Goal: Task Accomplishment & Management: Complete application form

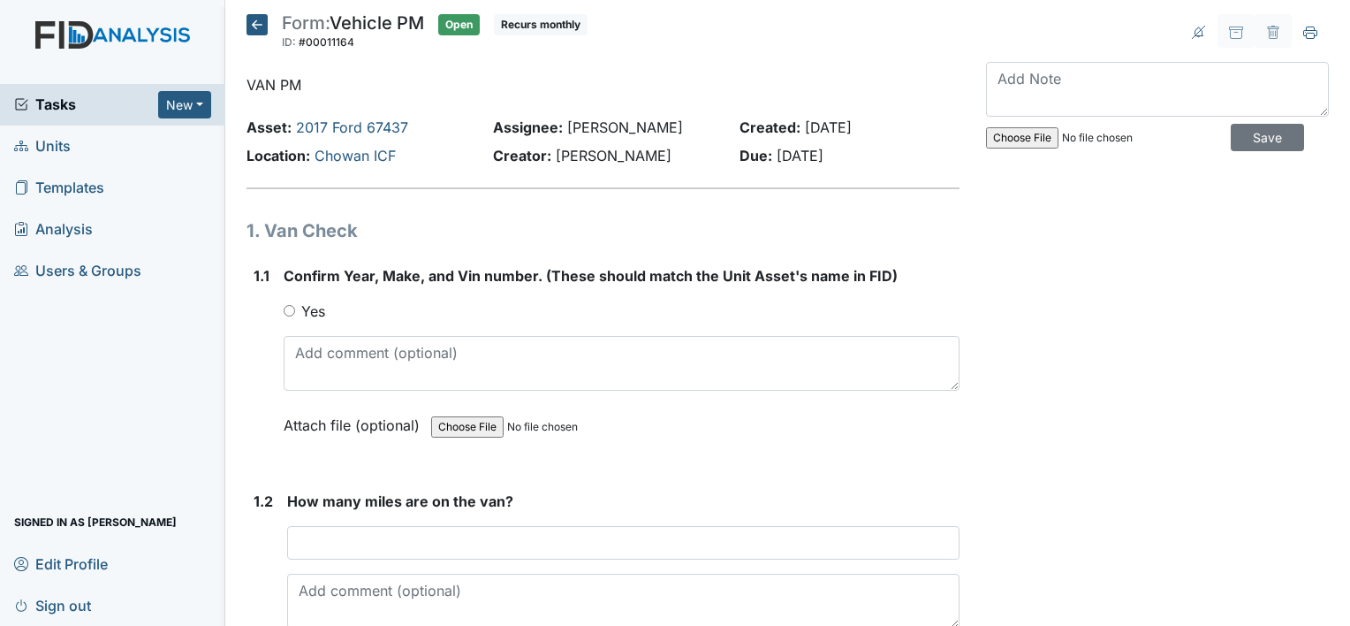
click at [286, 309] on input "Yes" at bounding box center [289, 310] width 11 height 11
radio input "true"
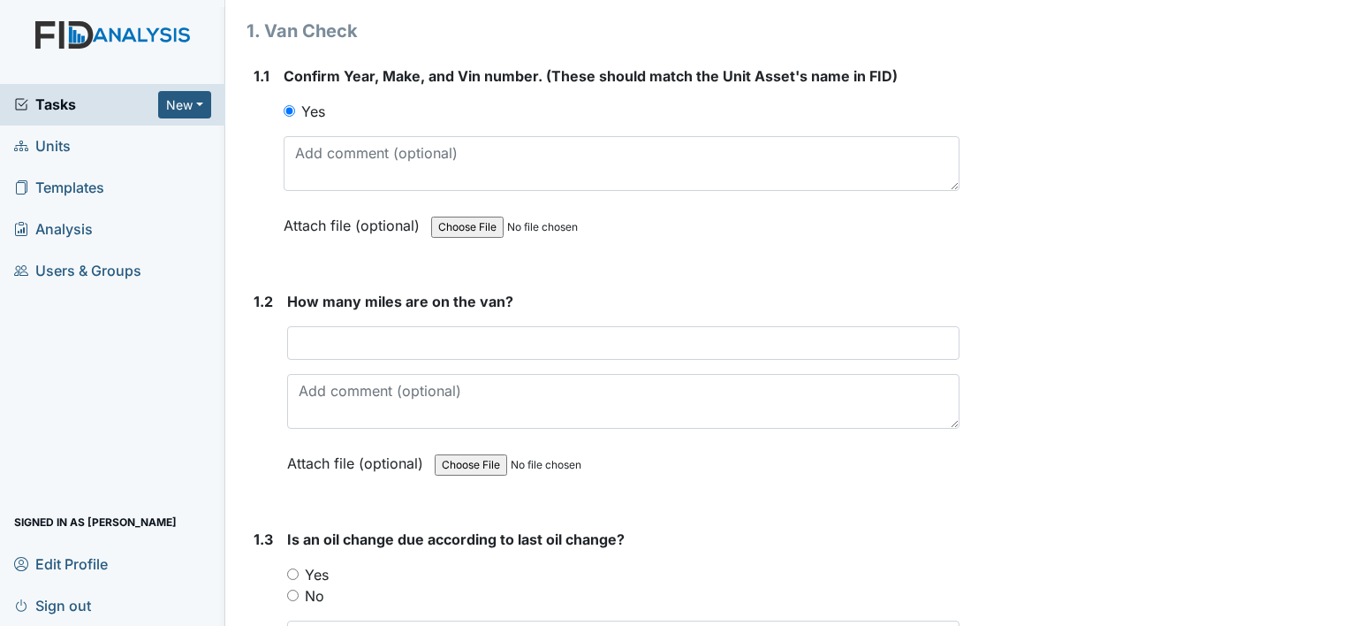
scroll to position [283, 0]
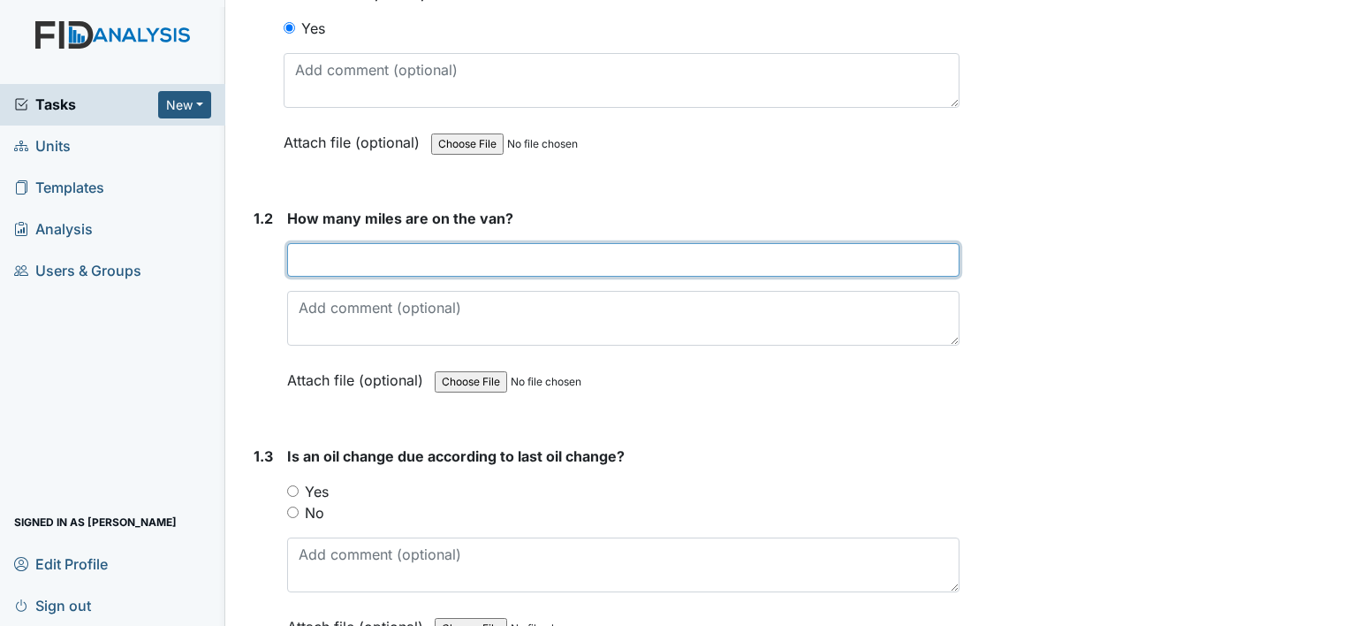
click at [297, 252] on input "number" at bounding box center [623, 260] width 673 height 34
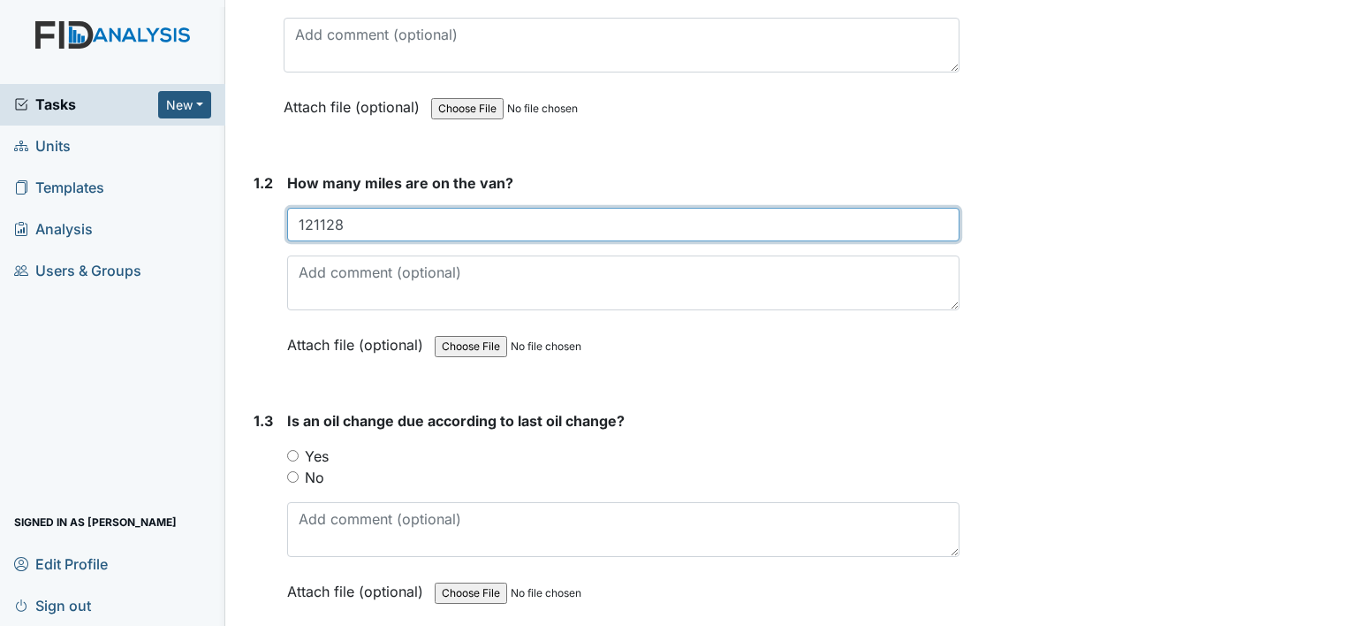
scroll to position [447, 0]
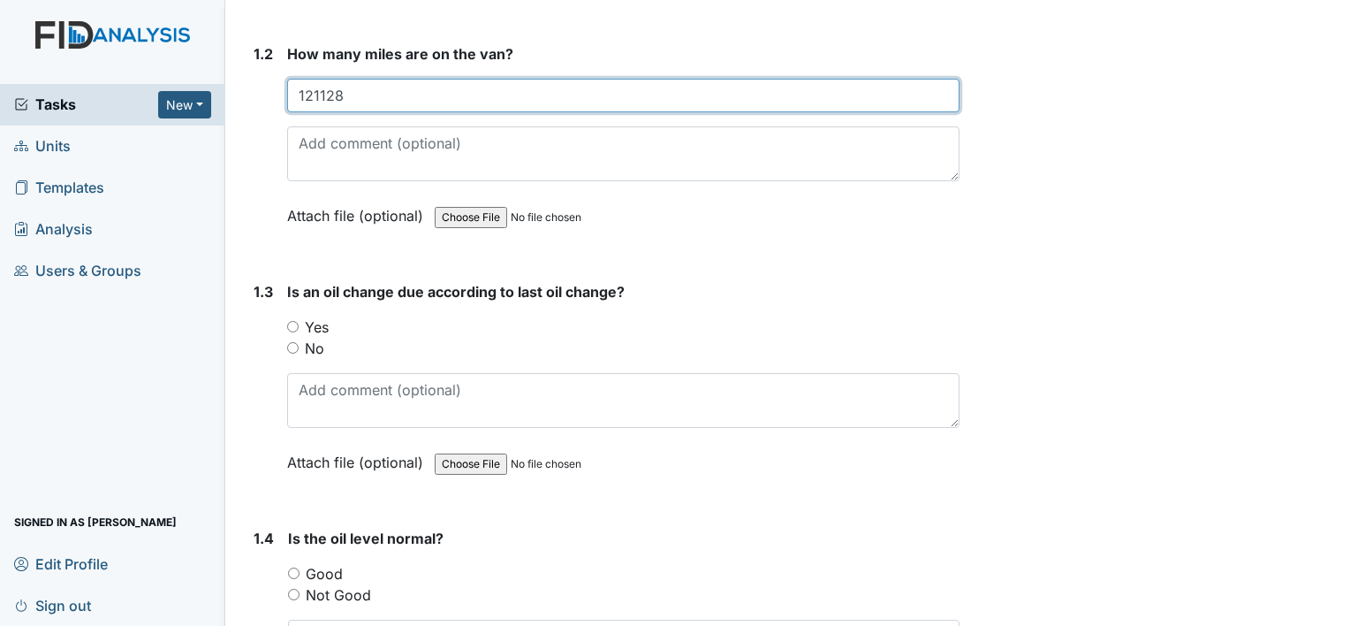
type input "121128"
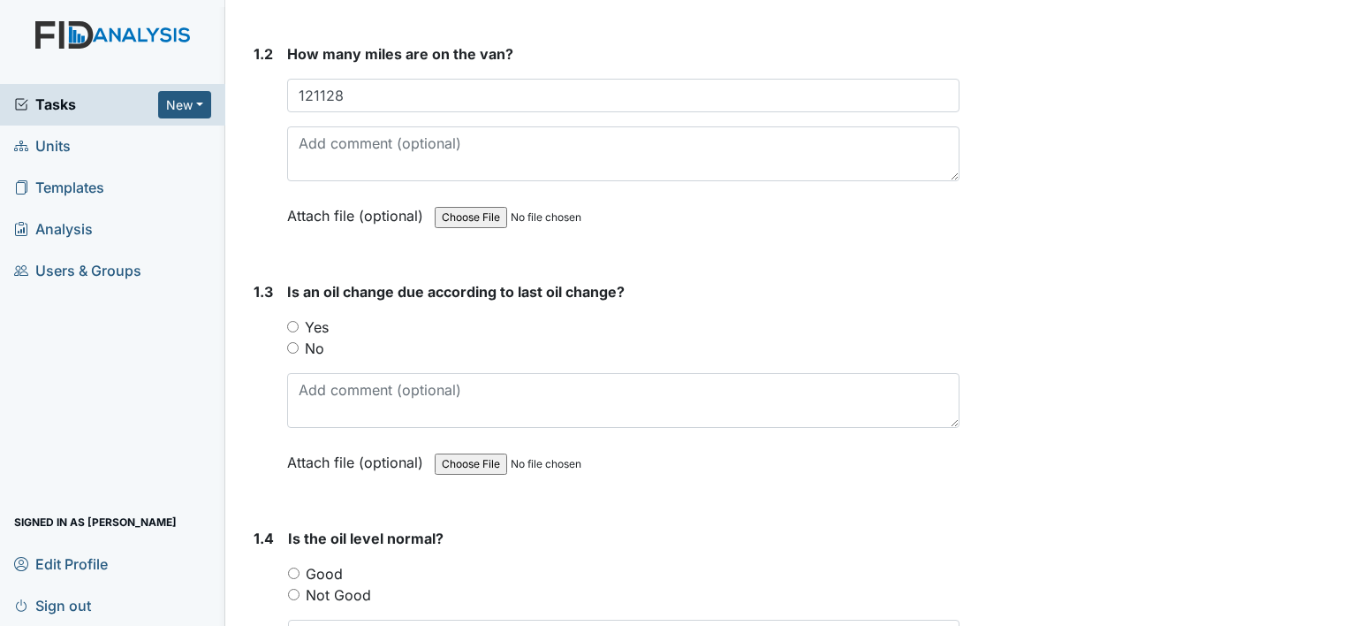
click at [289, 342] on input "No" at bounding box center [292, 347] width 11 height 11
radio input "true"
click at [290, 567] on input "Good" at bounding box center [293, 572] width 11 height 11
radio input "true"
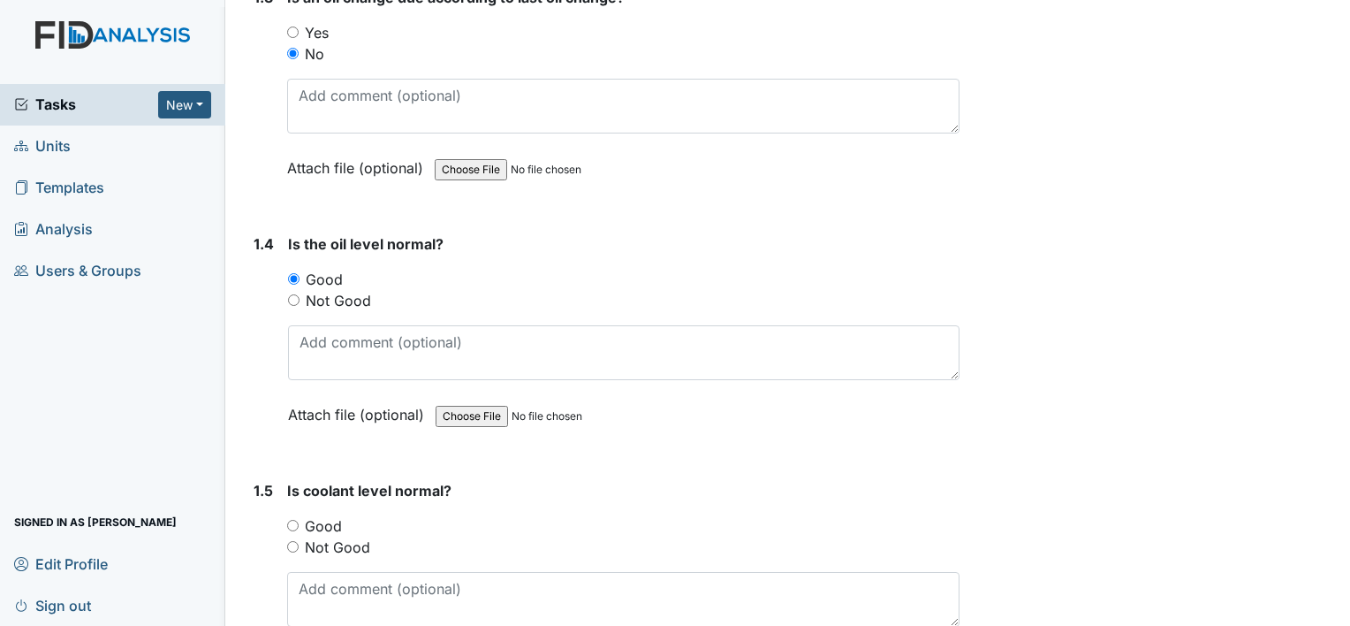
scroll to position [777, 0]
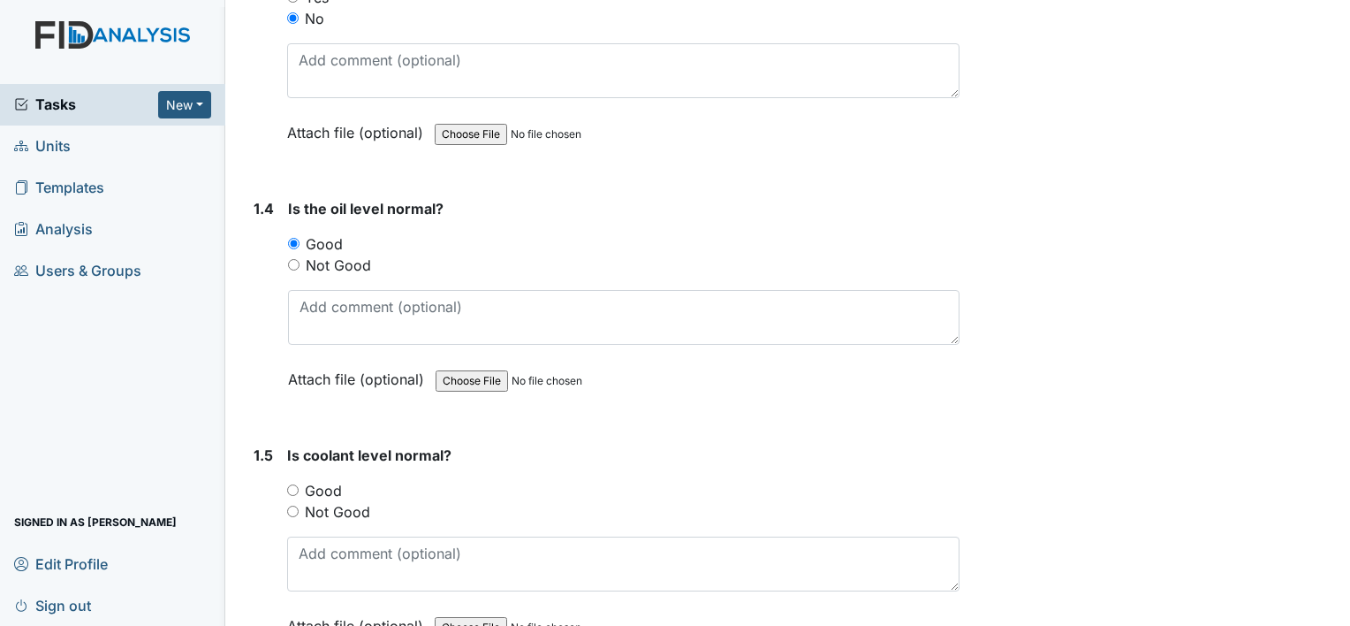
click at [293, 484] on input "Good" at bounding box center [292, 489] width 11 height 11
radio input "true"
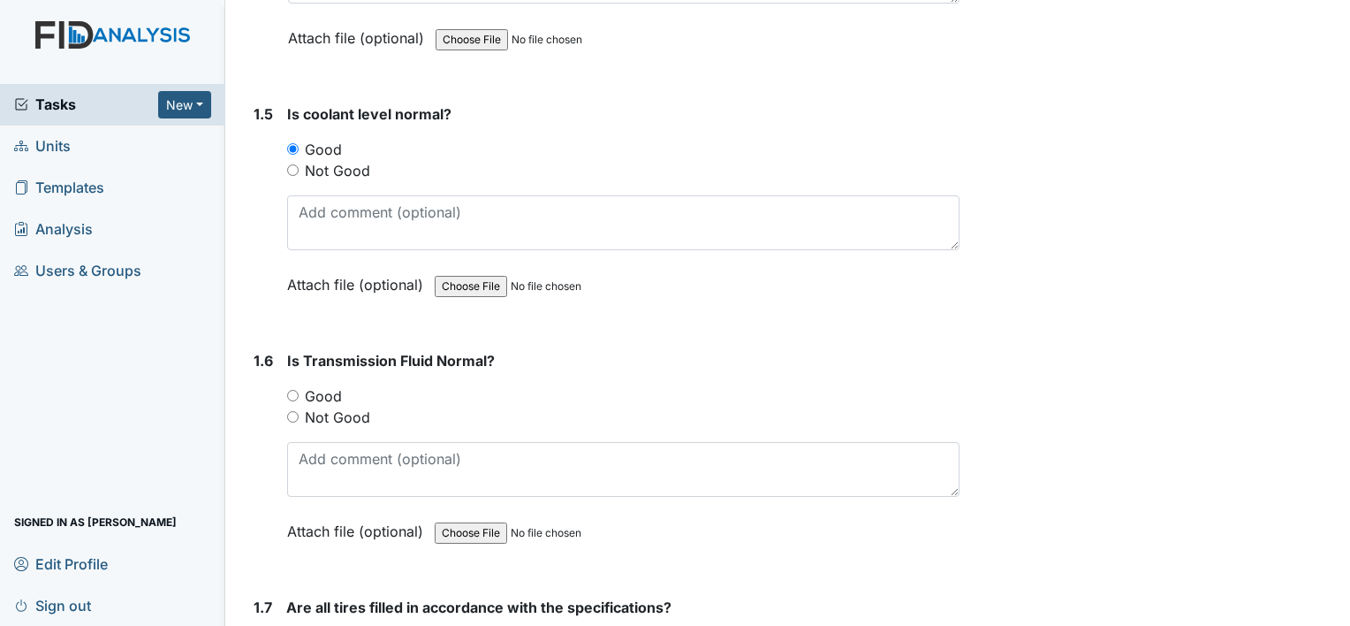
scroll to position [1130, 0]
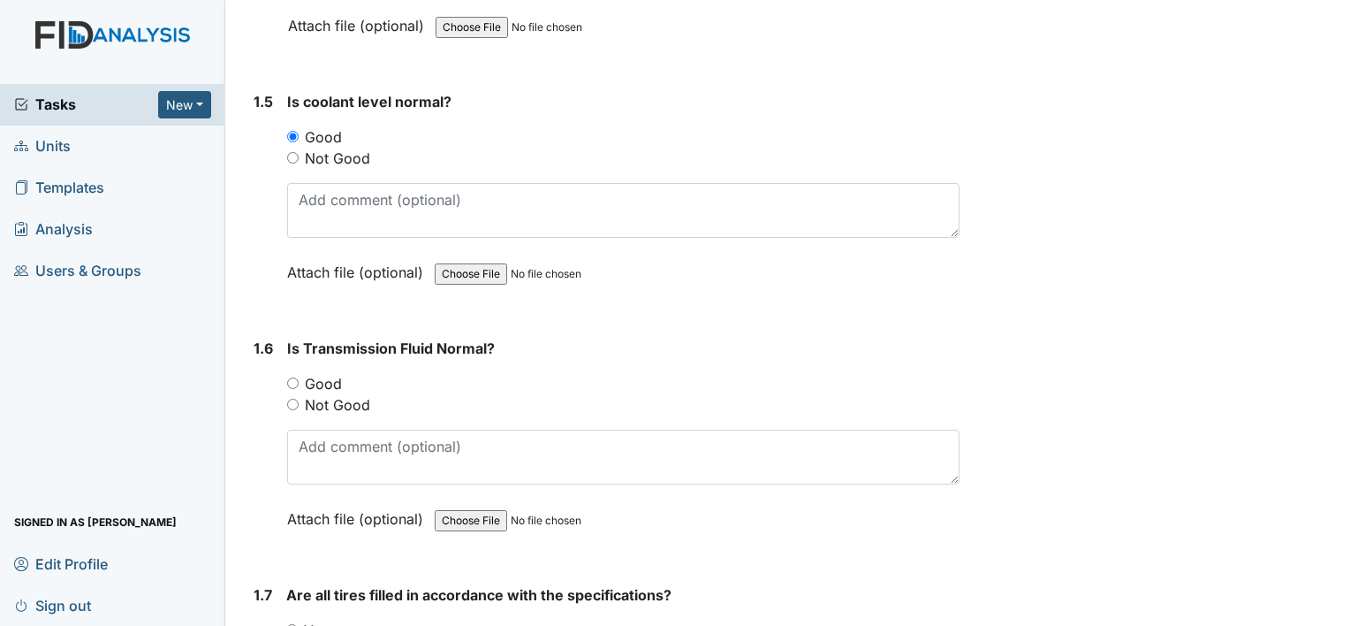
click at [293, 378] on input "Good" at bounding box center [292, 382] width 11 height 11
radio input "true"
click at [293, 378] on input "Good" at bounding box center [292, 382] width 11 height 11
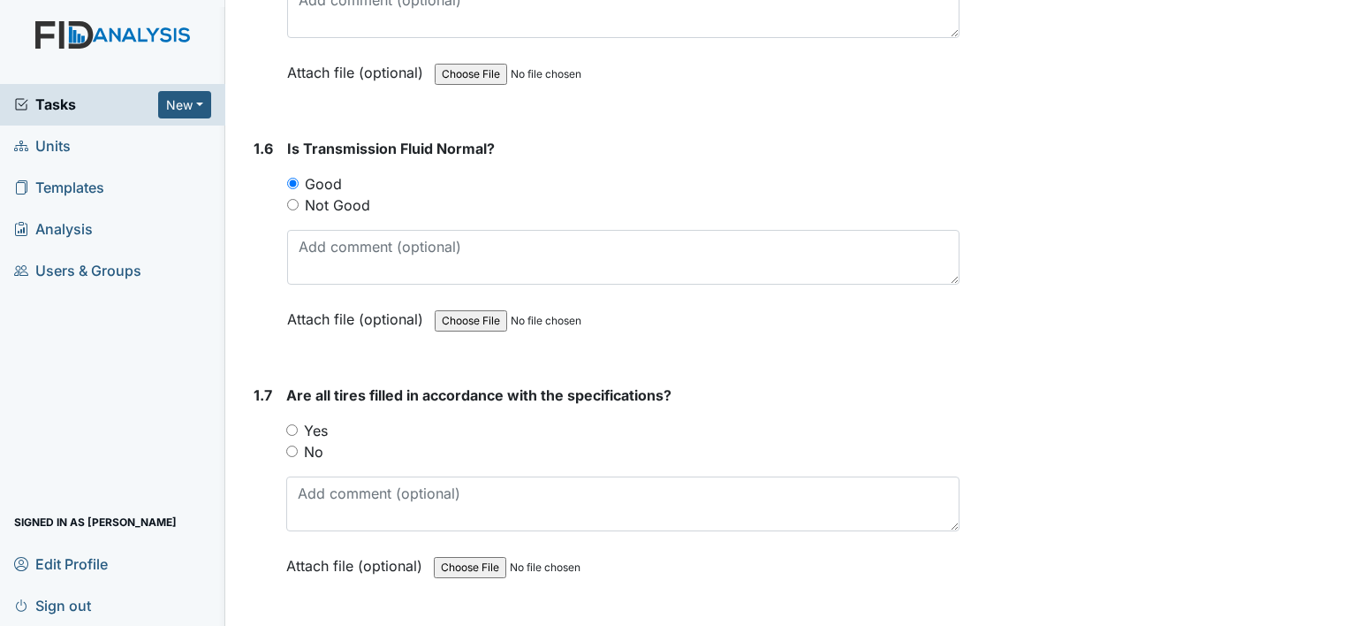
scroll to position [1378, 0]
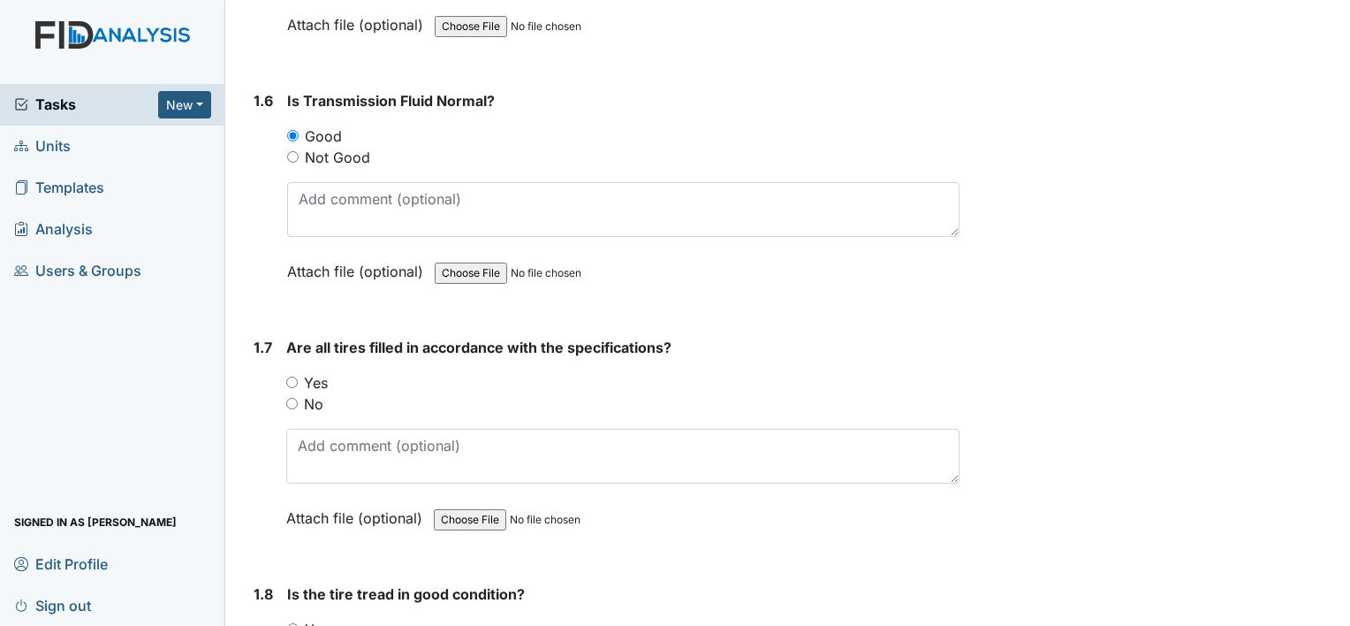
click at [290, 376] on input "Yes" at bounding box center [291, 381] width 11 height 11
radio input "true"
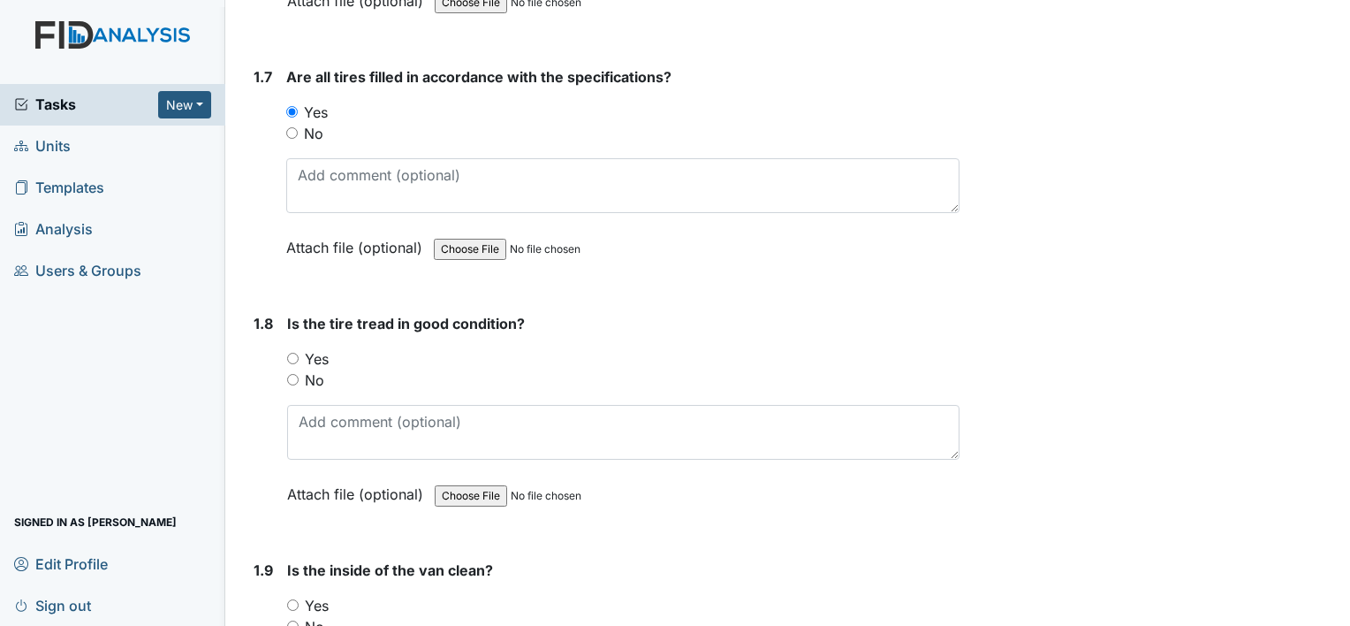
scroll to position [1695, 0]
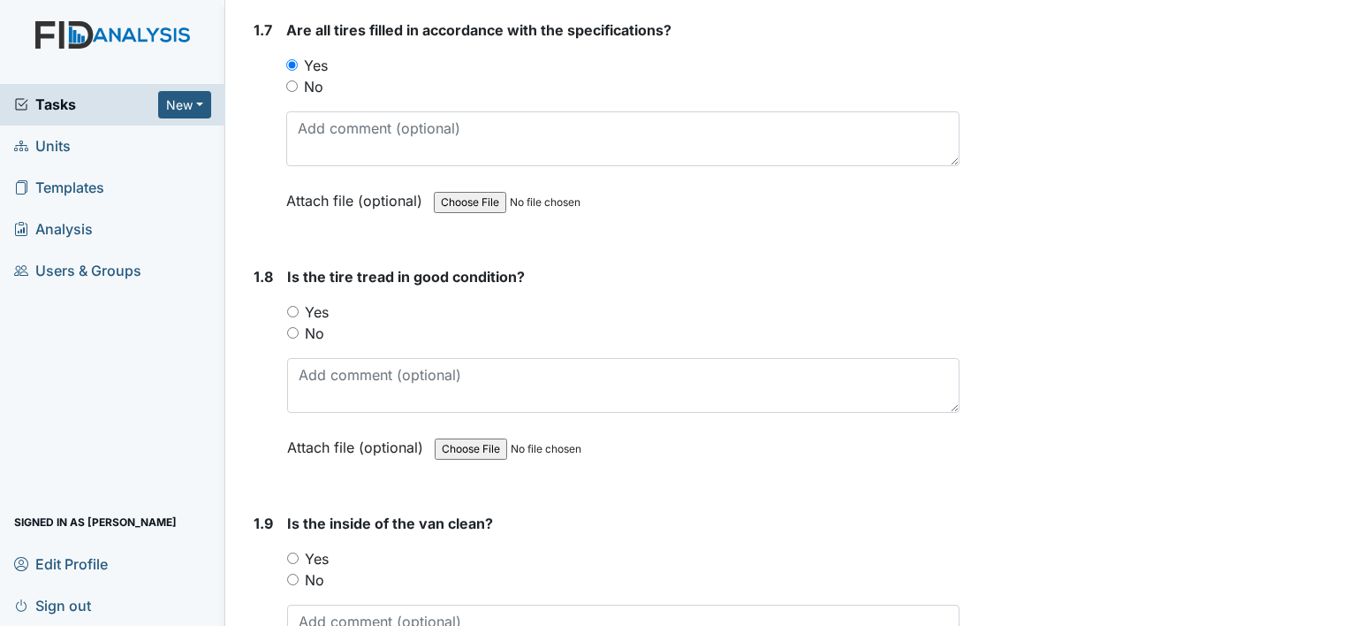
click at [290, 306] on input "Yes" at bounding box center [292, 311] width 11 height 11
radio input "true"
click at [291, 552] on input "Yes" at bounding box center [292, 557] width 11 height 11
radio input "true"
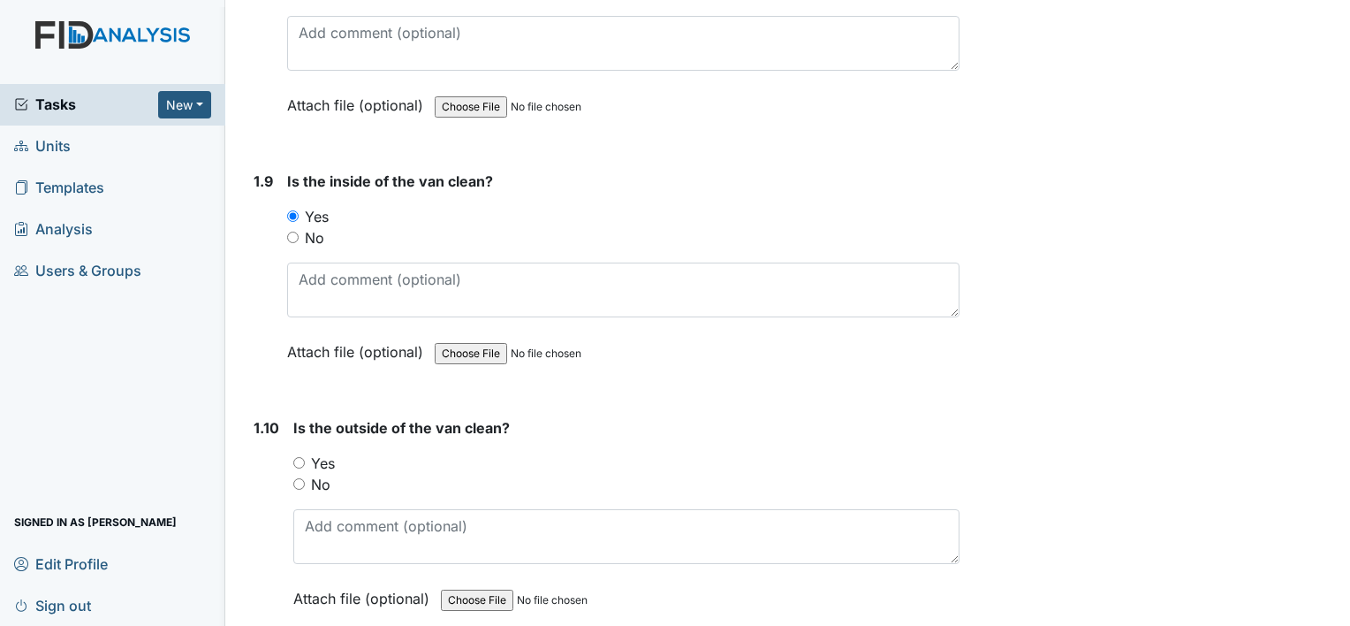
scroll to position [2049, 0]
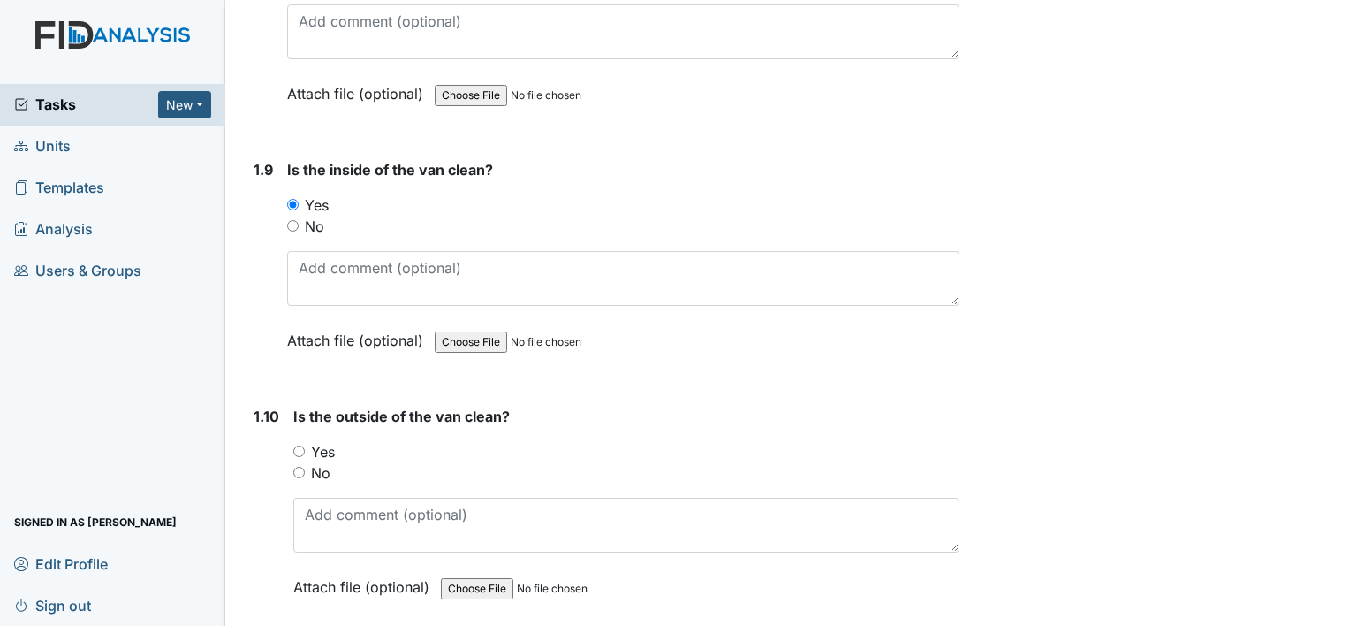
click at [297, 445] on input "Yes" at bounding box center [298, 450] width 11 height 11
radio input "true"
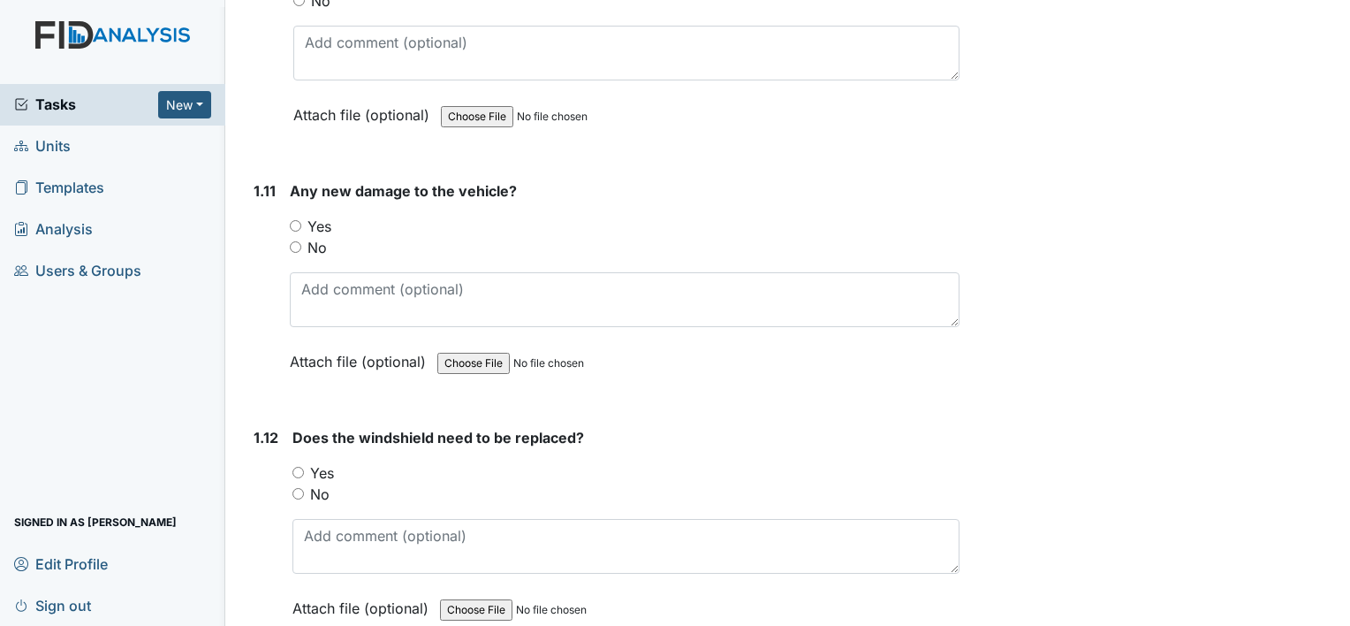
scroll to position [2638, 0]
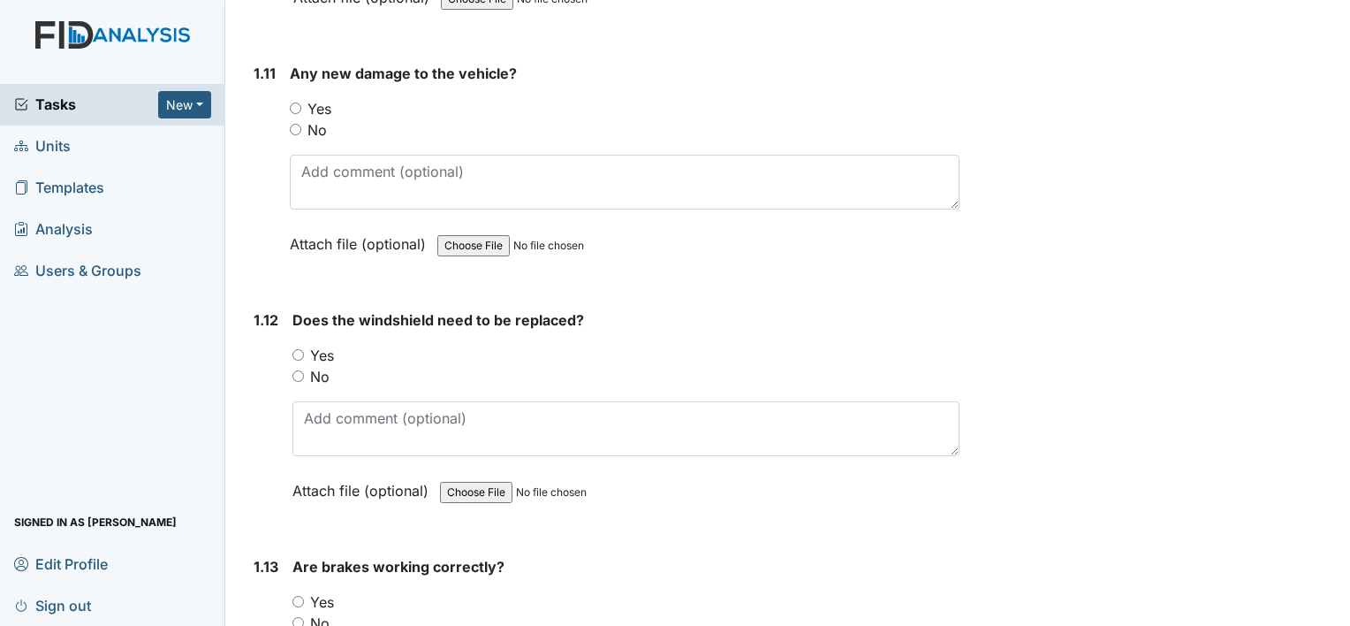
click at [293, 124] on input "No" at bounding box center [295, 129] width 11 height 11
radio input "true"
click at [299, 370] on input "No" at bounding box center [298, 375] width 11 height 11
radio input "true"
click at [297, 596] on input "Yes" at bounding box center [298, 601] width 11 height 11
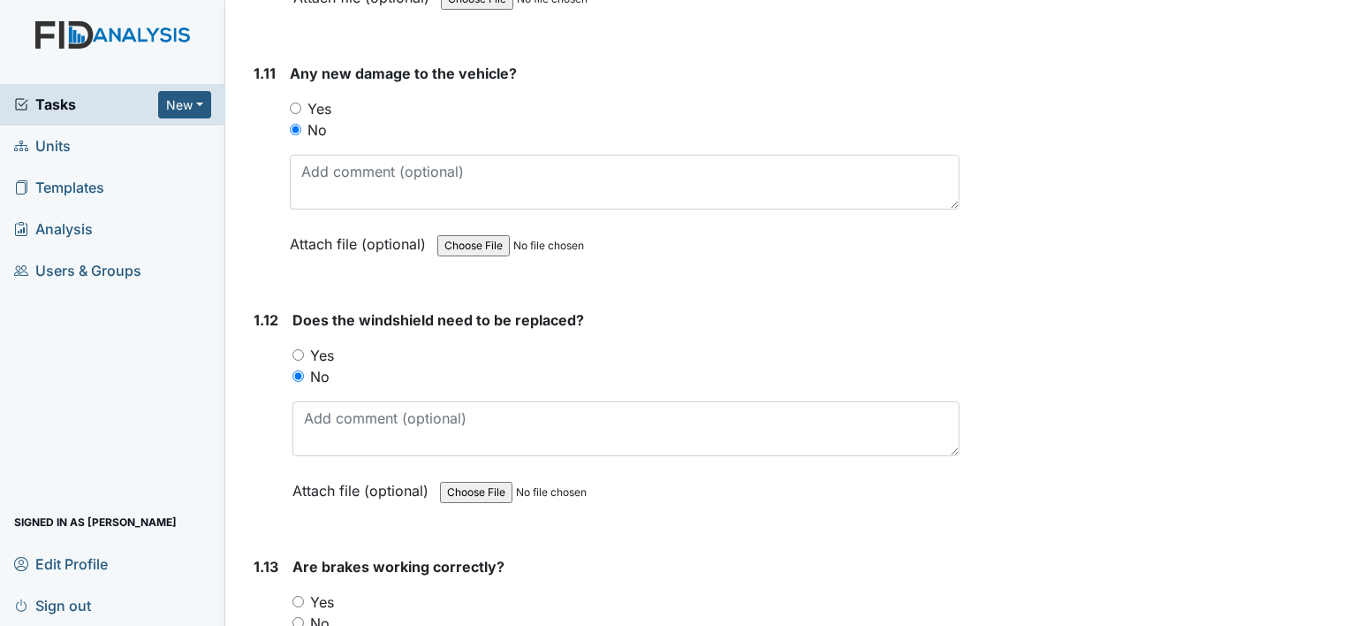
radio input "true"
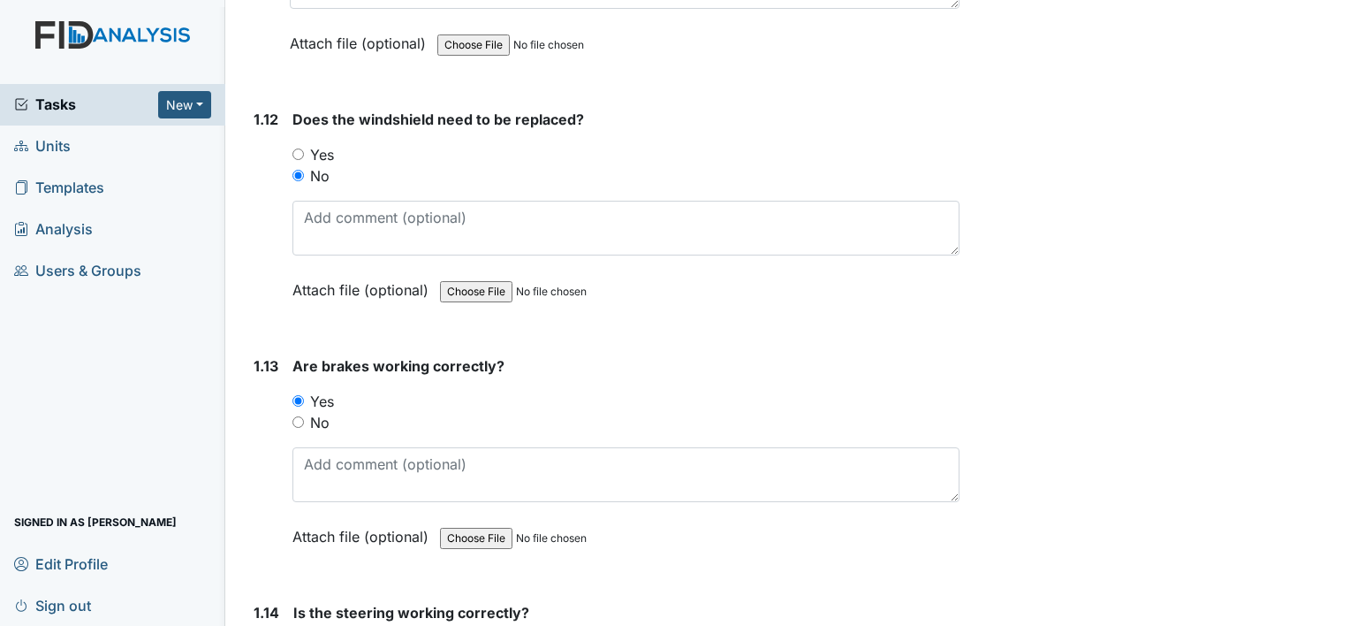
scroll to position [3003, 0]
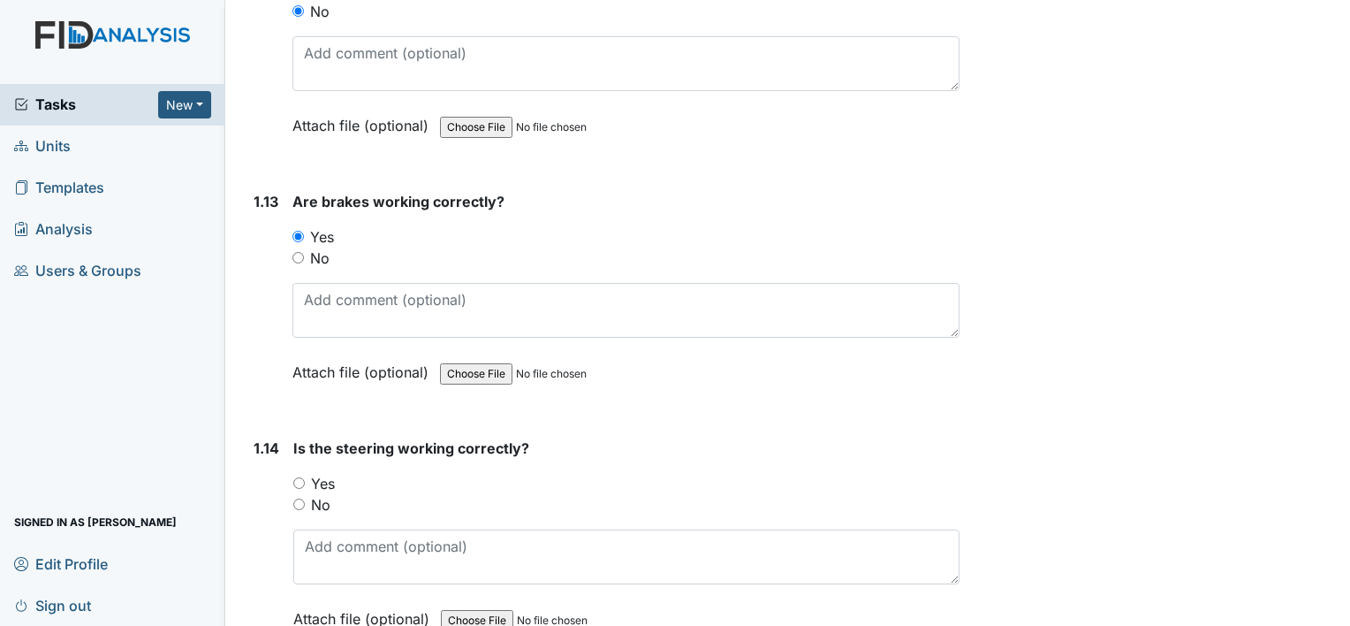
click at [296, 477] on input "Yes" at bounding box center [298, 482] width 11 height 11
radio input "true"
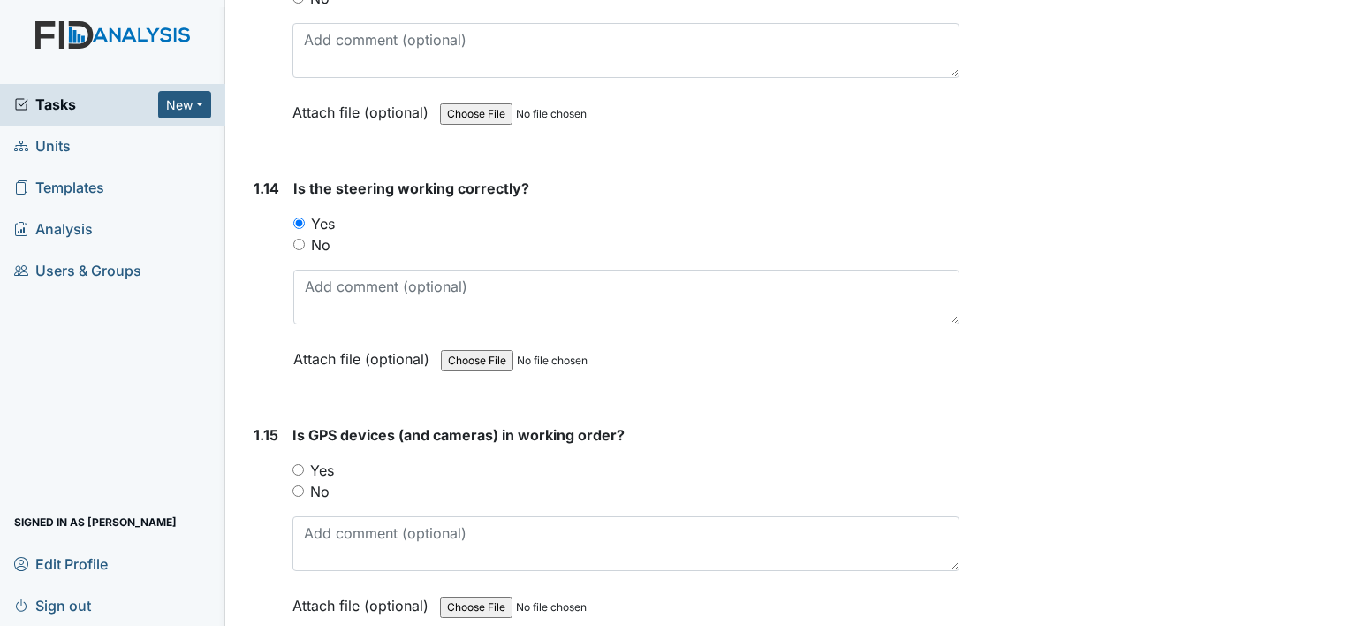
scroll to position [3342, 0]
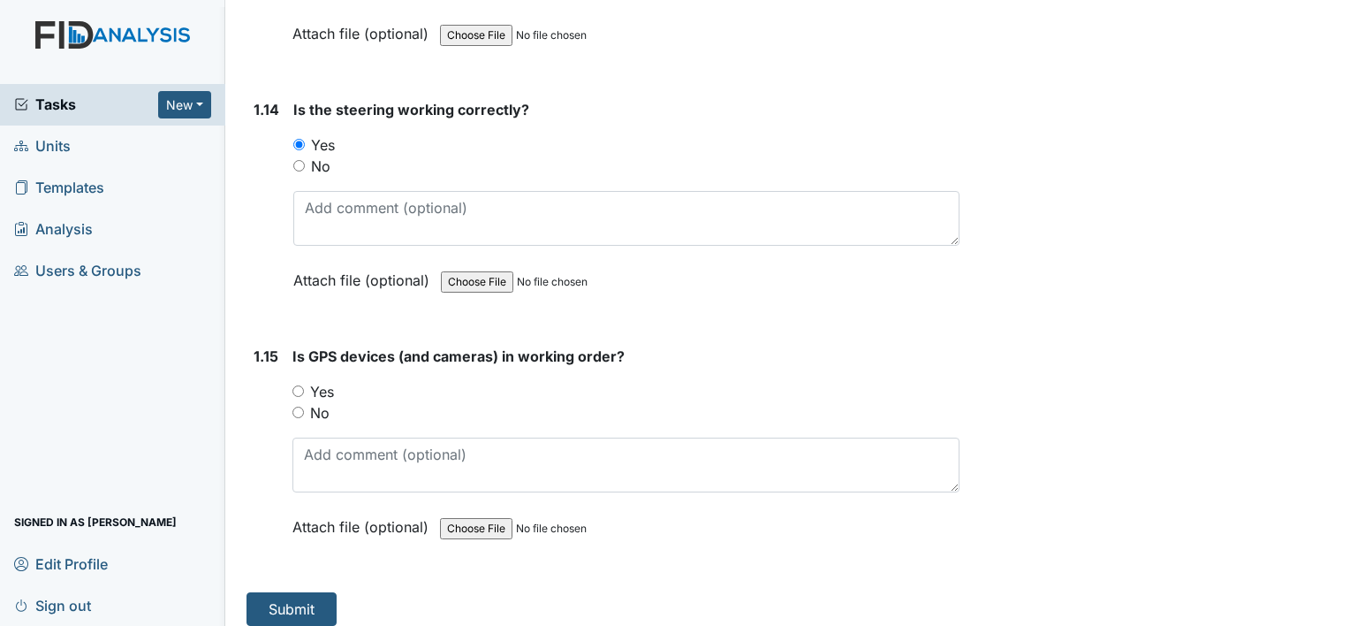
click at [295, 385] on input "Yes" at bounding box center [298, 390] width 11 height 11
radio input "true"
click at [291, 592] on button "Submit" at bounding box center [292, 609] width 90 height 34
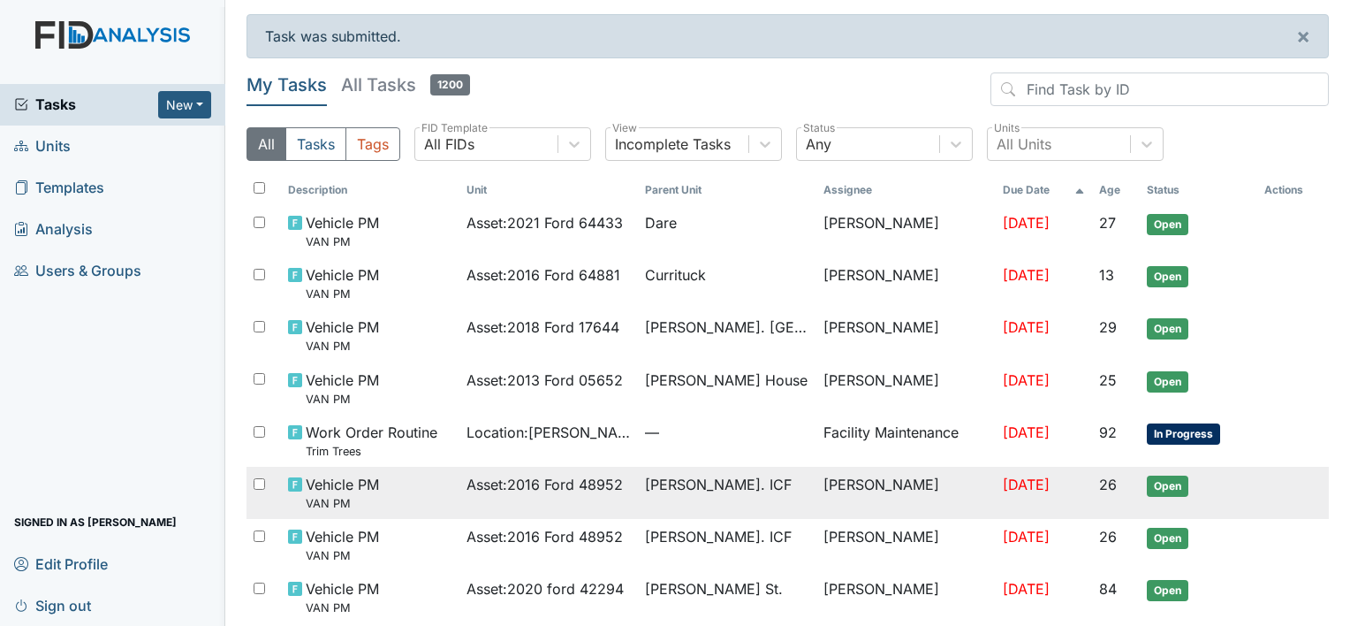
click at [589, 479] on span "Asset : 2016 Ford 48952" at bounding box center [545, 484] width 156 height 21
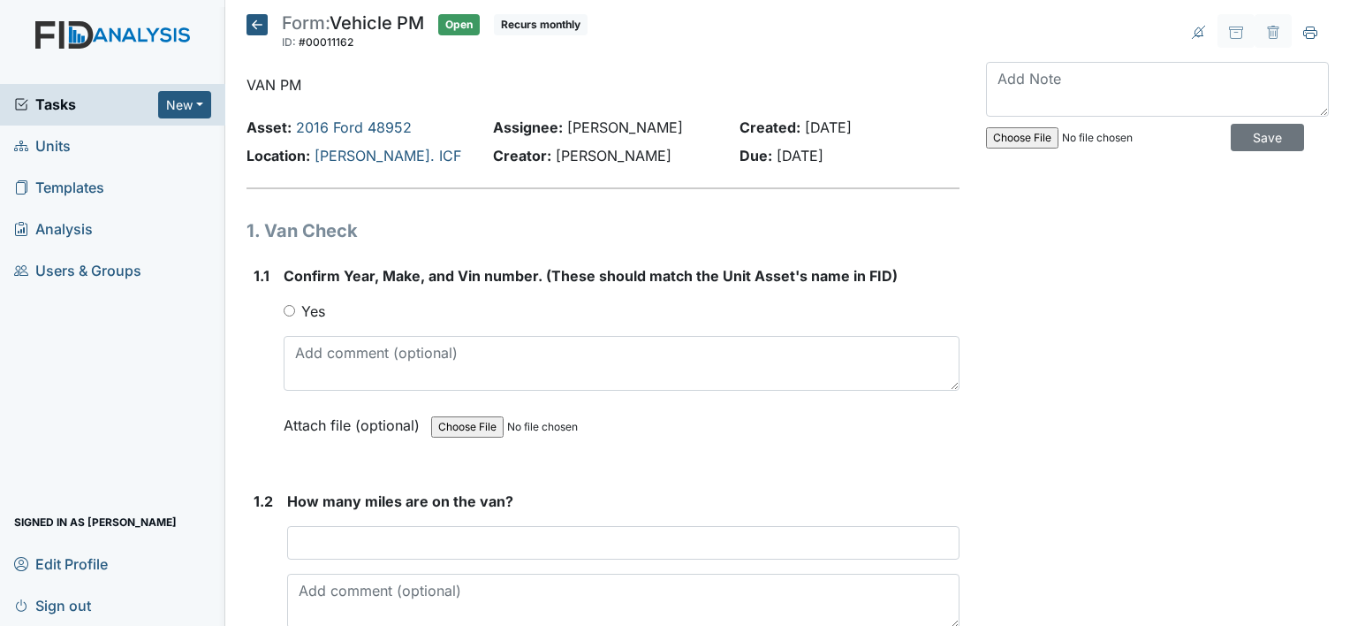
click at [286, 308] on input "Yes" at bounding box center [289, 310] width 11 height 11
radio input "true"
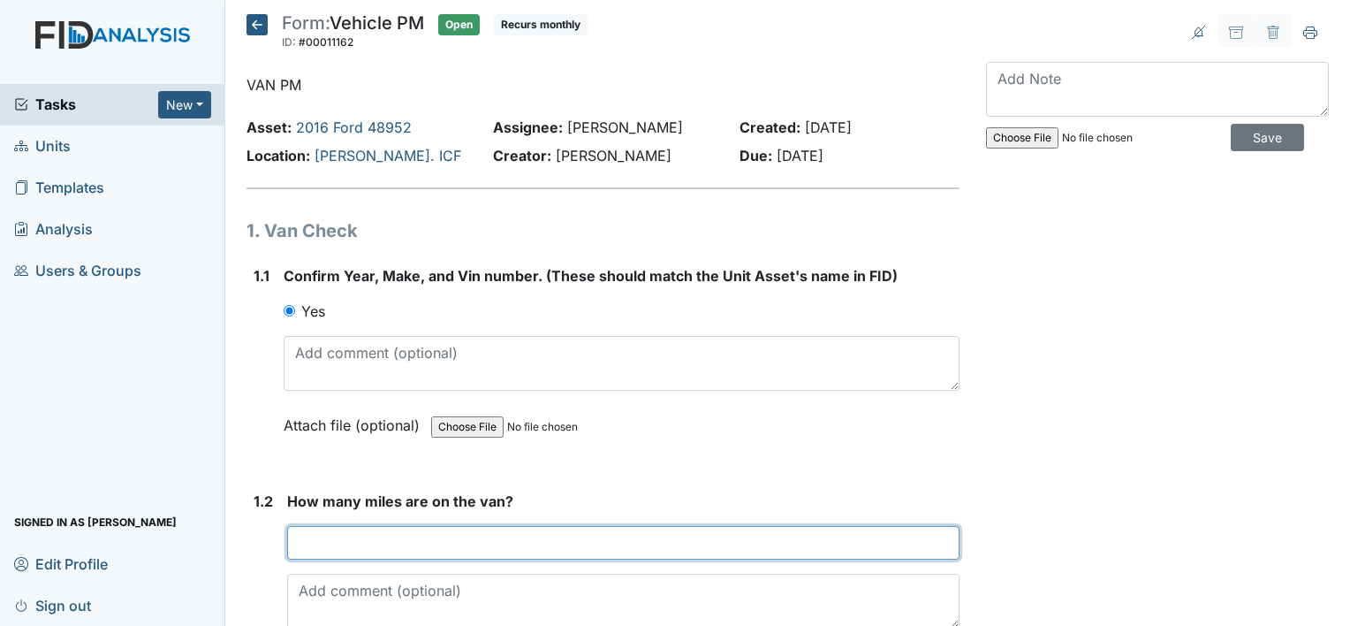
click at [356, 534] on input "number" at bounding box center [623, 543] width 673 height 34
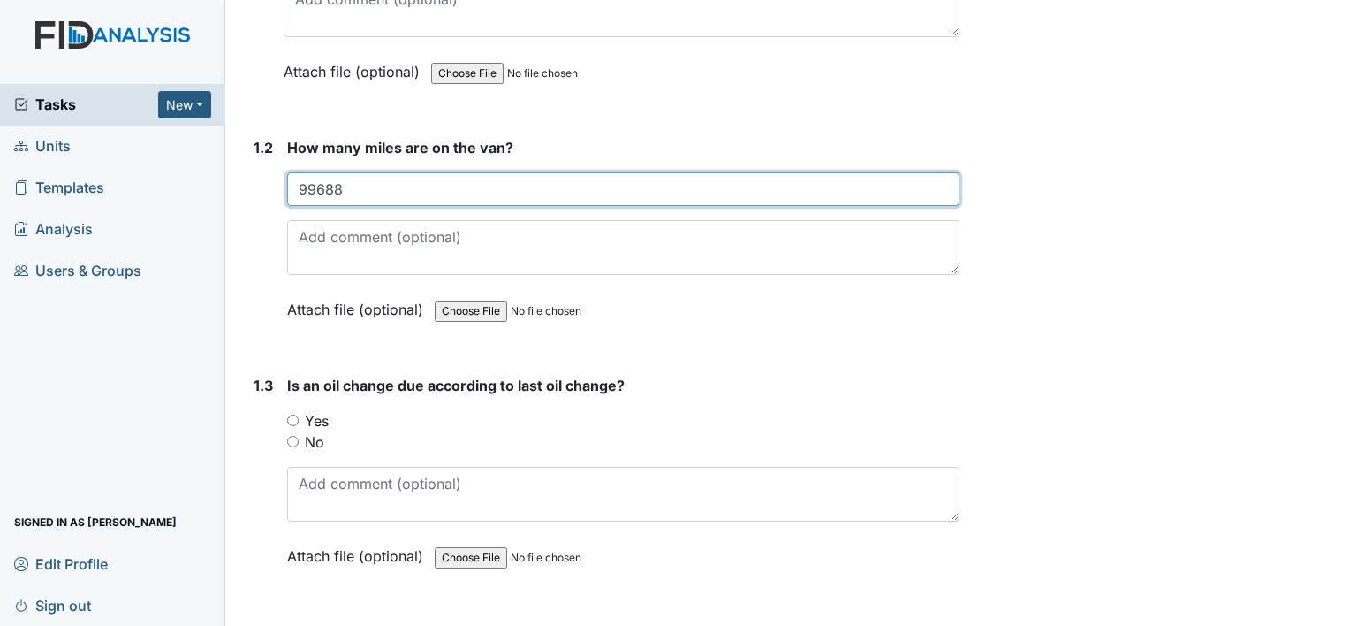
scroll to position [389, 0]
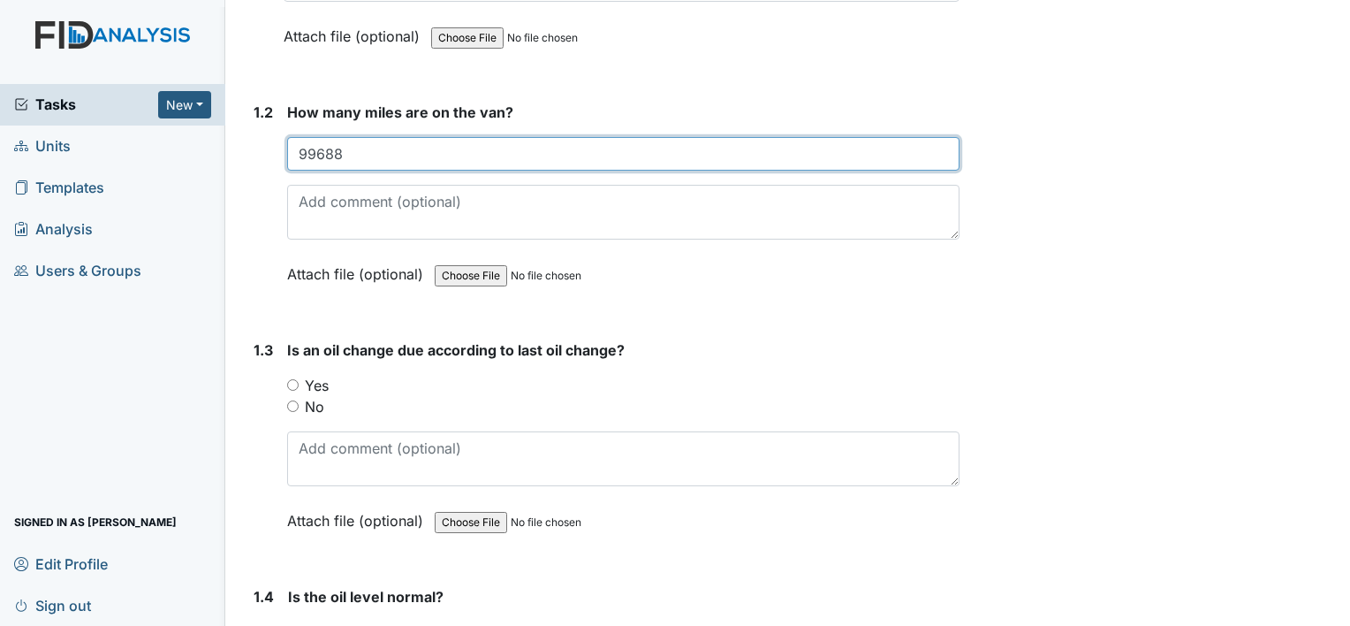
type input "99688"
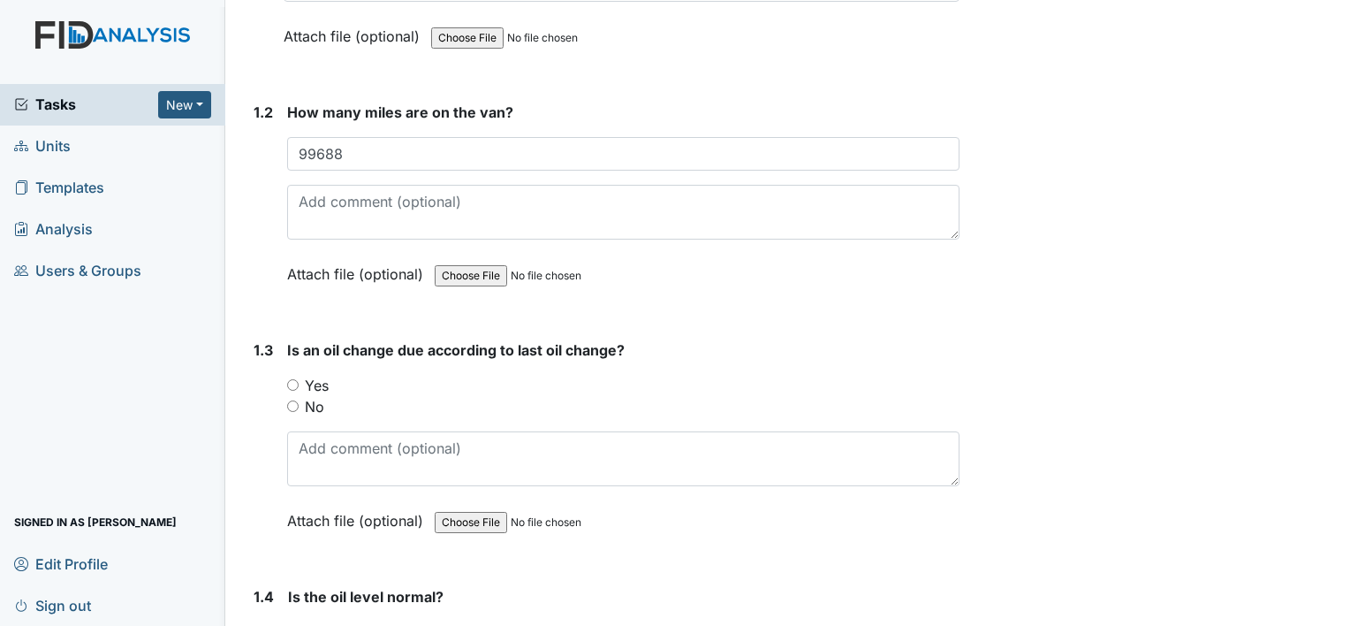
click at [293, 409] on input "No" at bounding box center [292, 405] width 11 height 11
radio input "true"
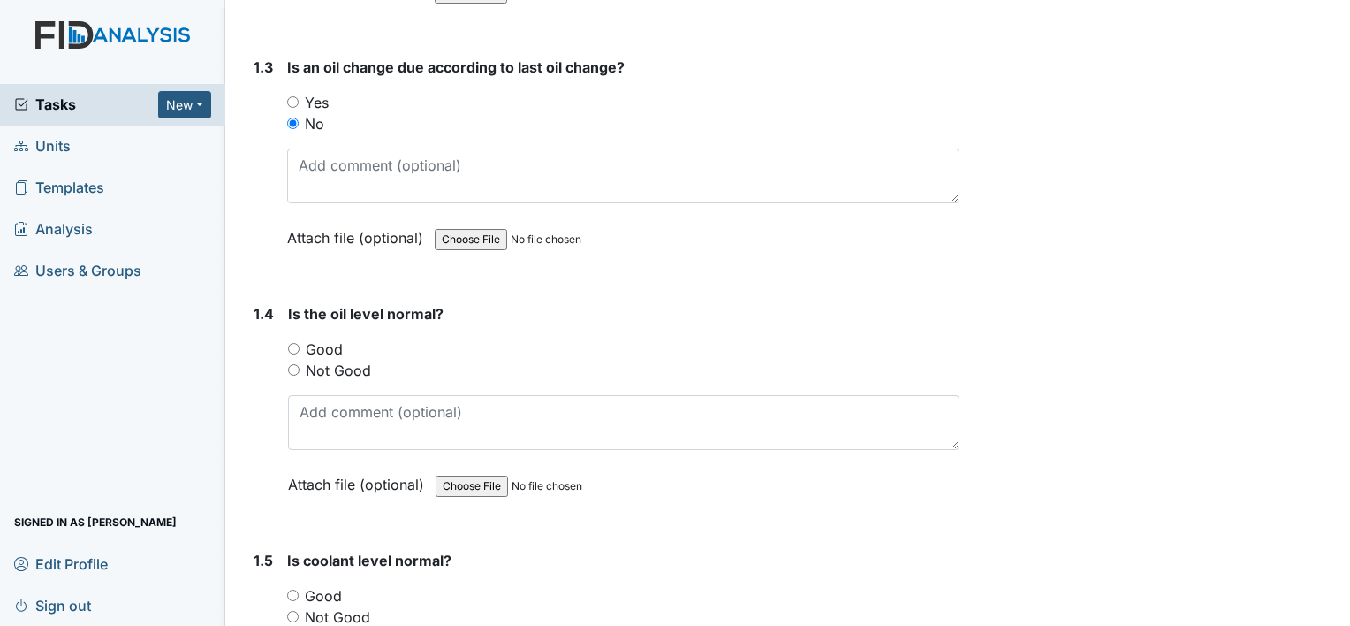
scroll to position [695, 0]
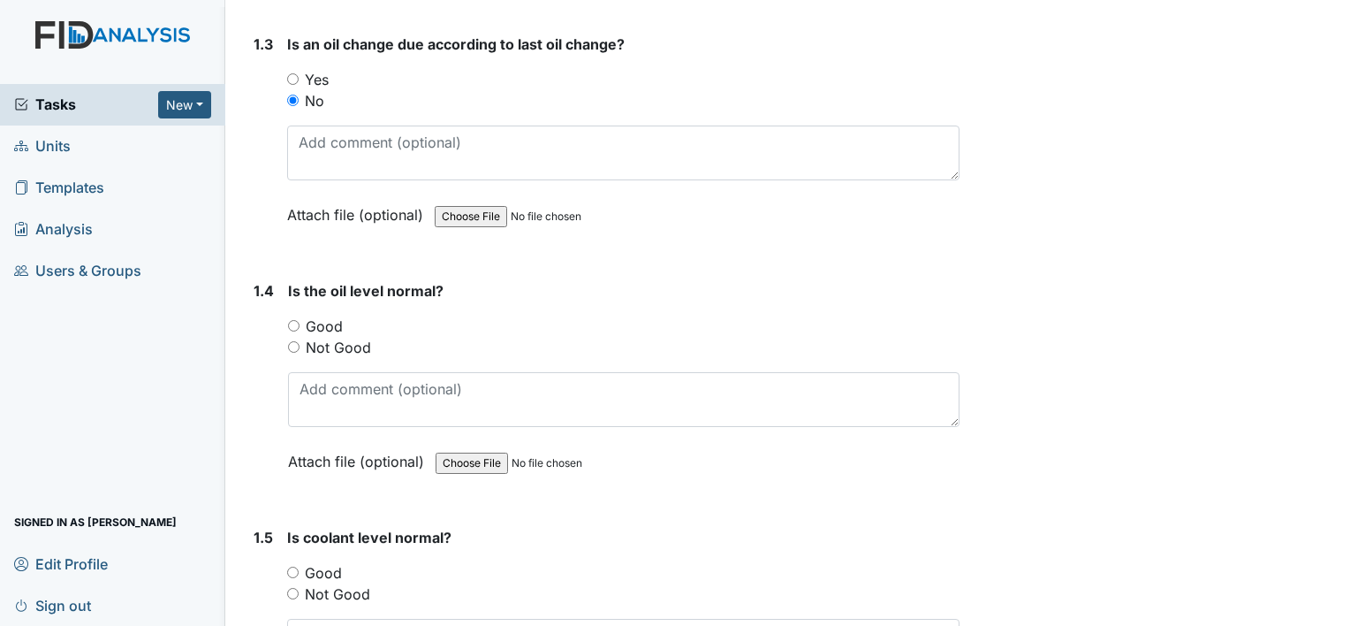
click at [296, 322] on input "Good" at bounding box center [293, 325] width 11 height 11
radio input "true"
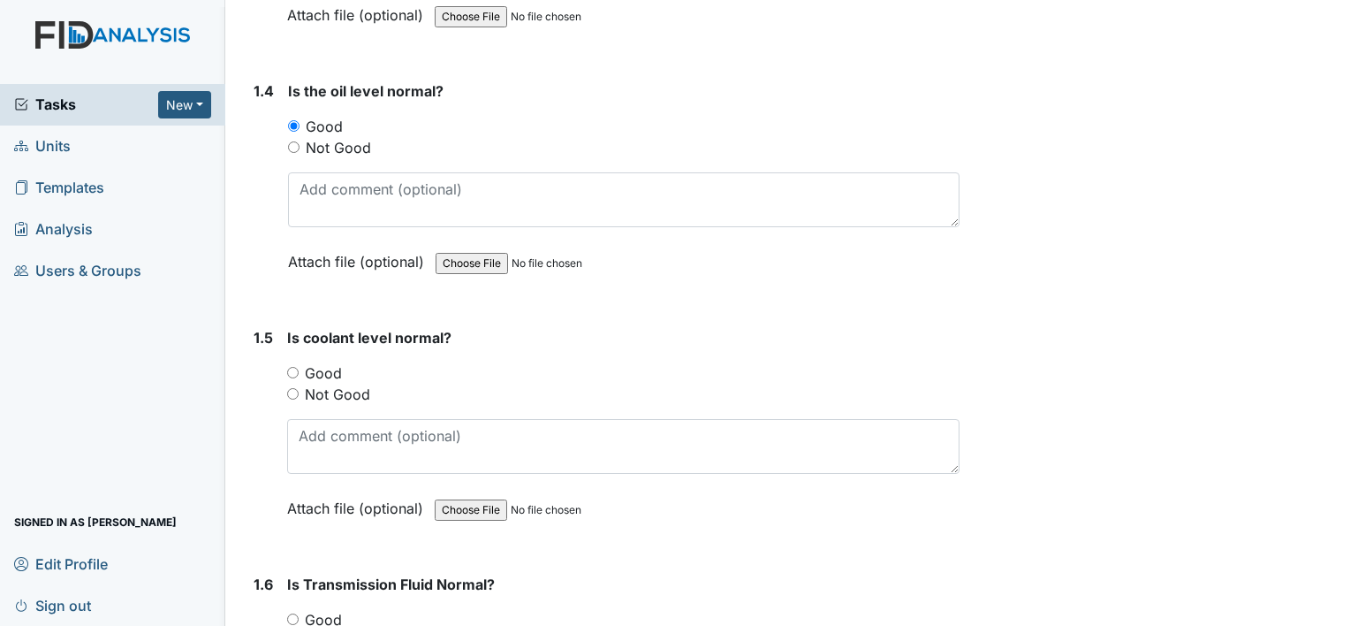
scroll to position [966, 0]
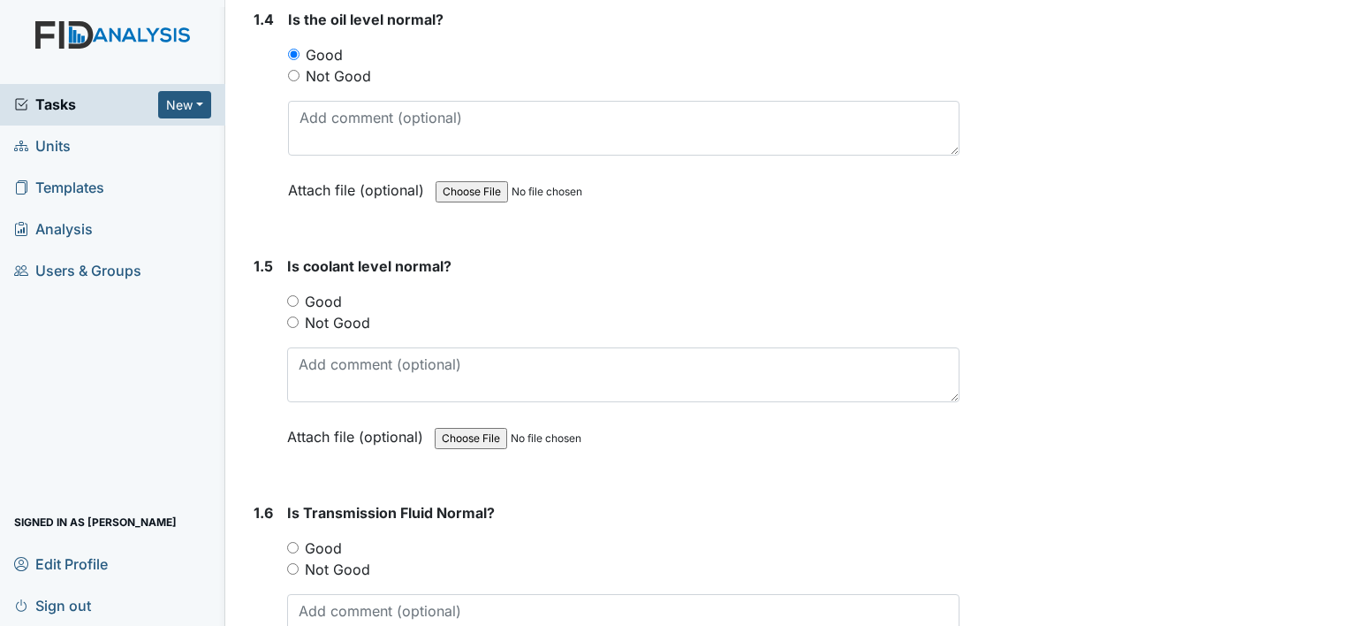
click at [290, 297] on input "Good" at bounding box center [292, 300] width 11 height 11
radio input "true"
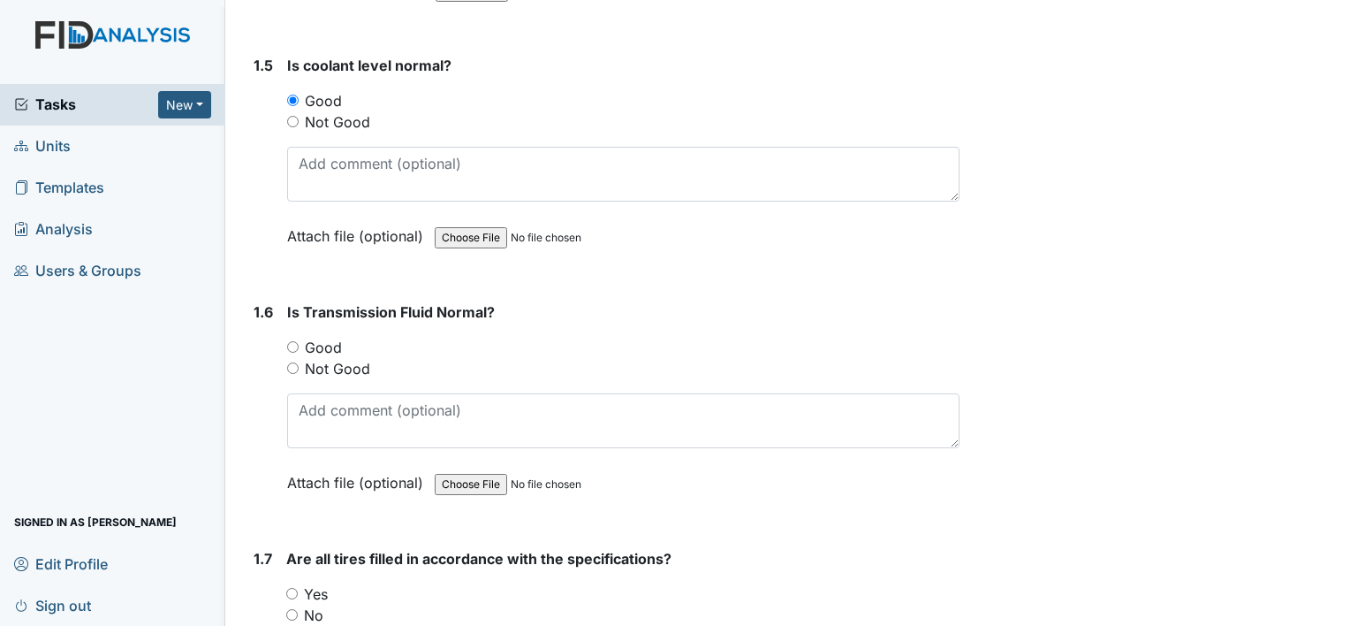
scroll to position [1213, 0]
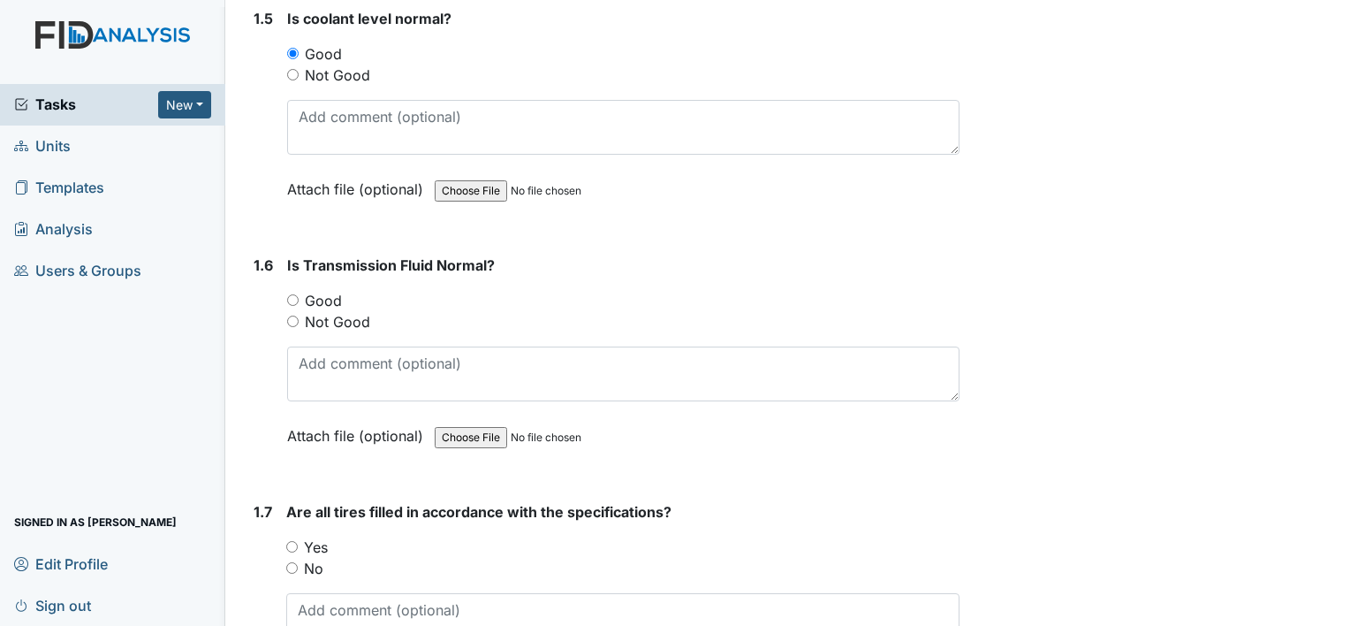
click at [290, 294] on input "Good" at bounding box center [292, 299] width 11 height 11
radio input "true"
click at [289, 541] on input "Yes" at bounding box center [291, 546] width 11 height 11
radio input "true"
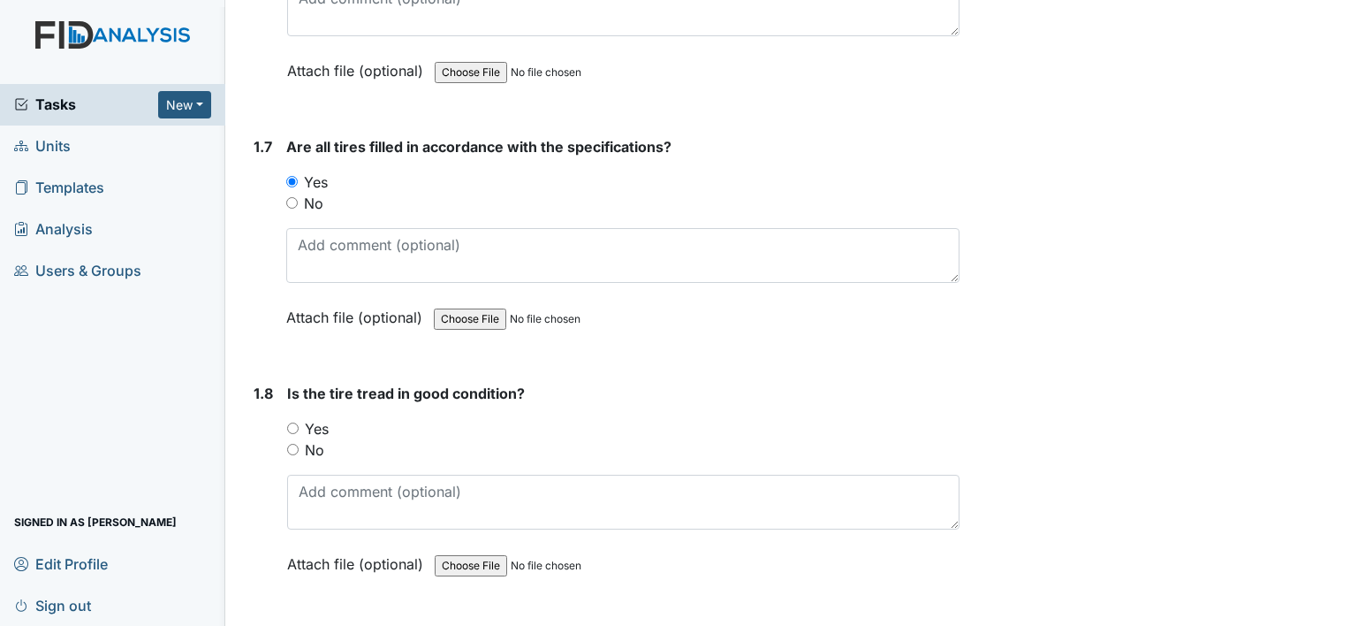
scroll to position [1614, 0]
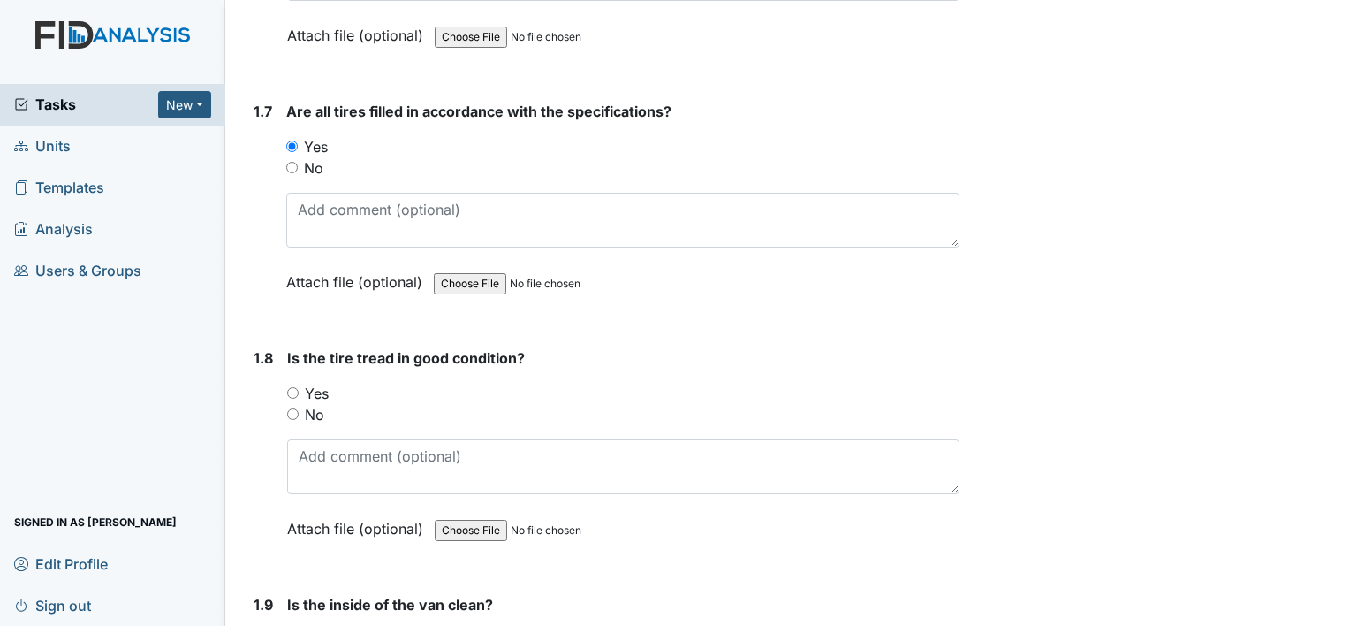
click at [295, 387] on input "Yes" at bounding box center [292, 392] width 11 height 11
radio input "true"
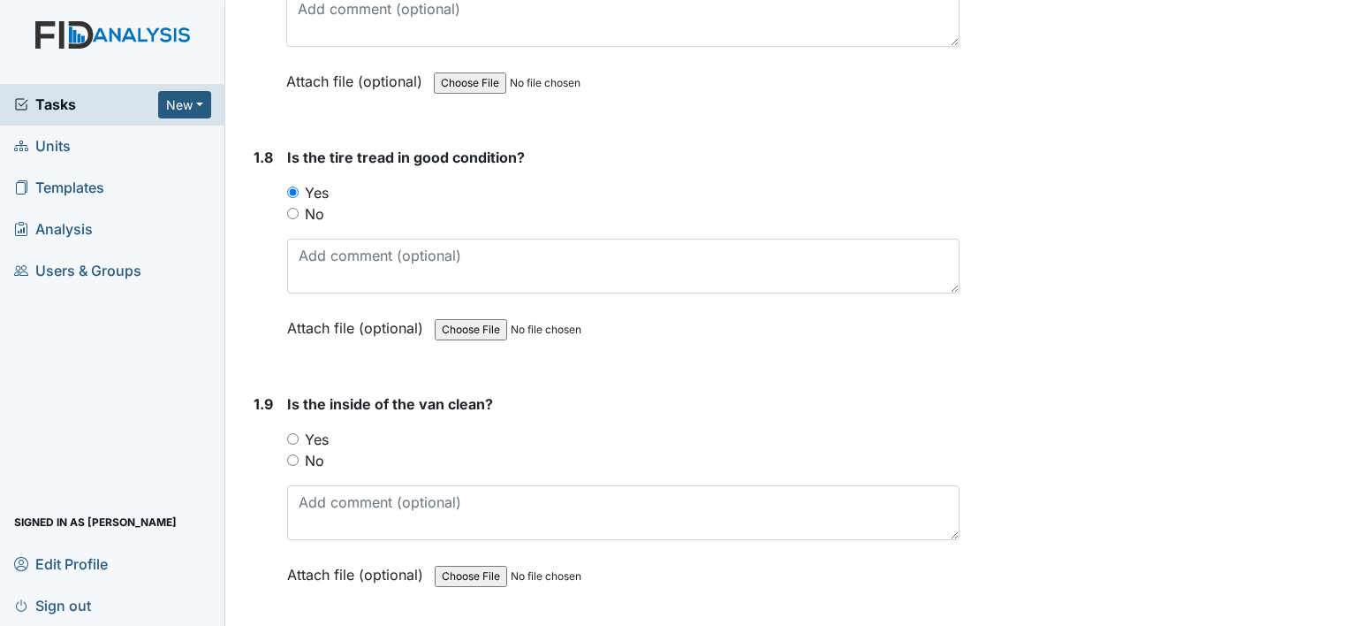
scroll to position [1956, 0]
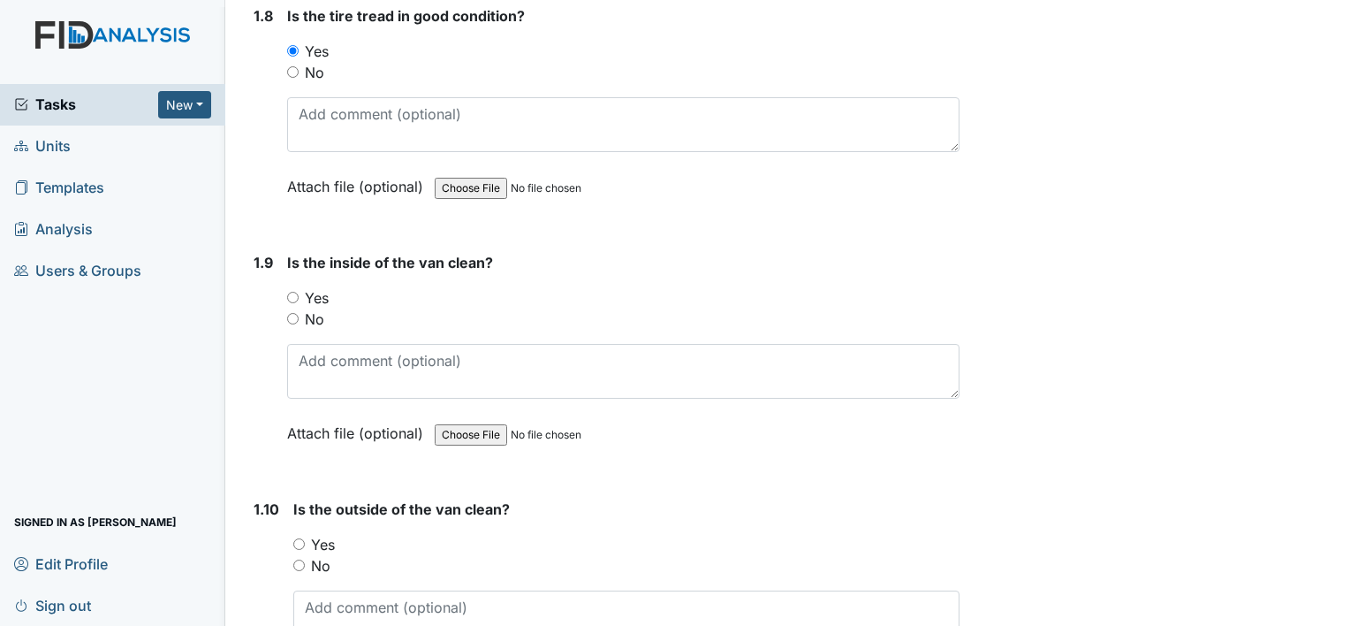
click at [293, 292] on input "Yes" at bounding box center [292, 297] width 11 height 11
radio input "true"
click at [300, 538] on input "Yes" at bounding box center [298, 543] width 11 height 11
radio input "true"
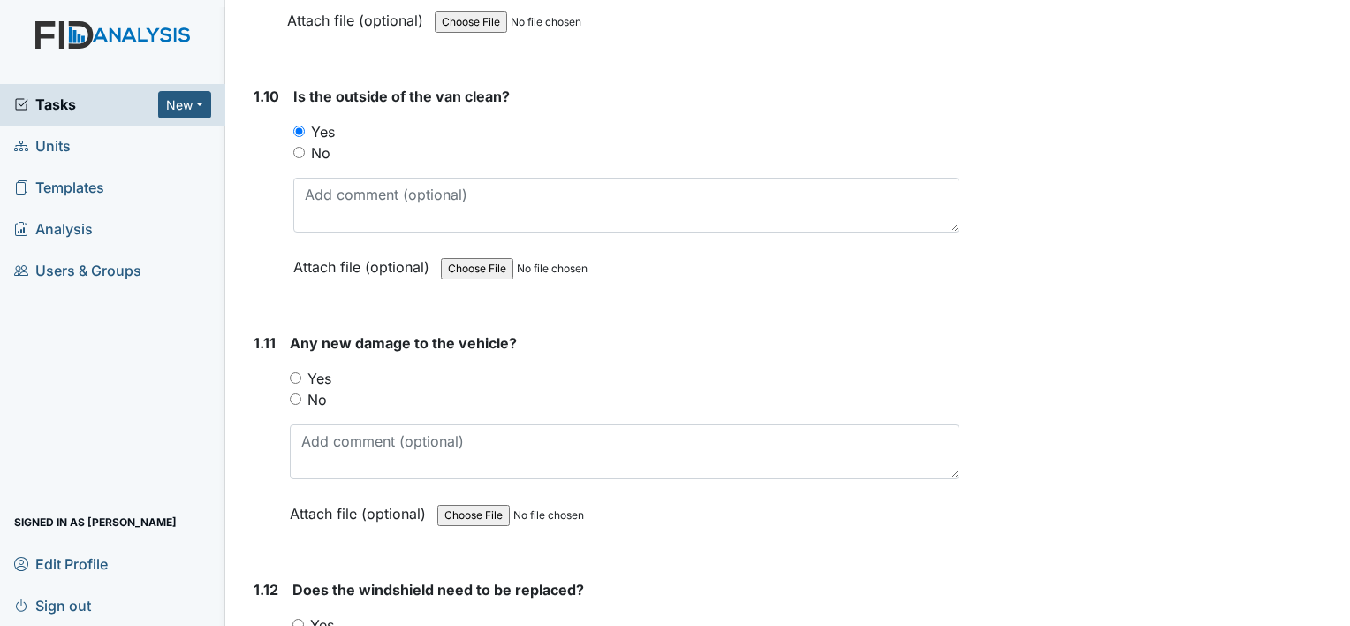
scroll to position [2451, 0]
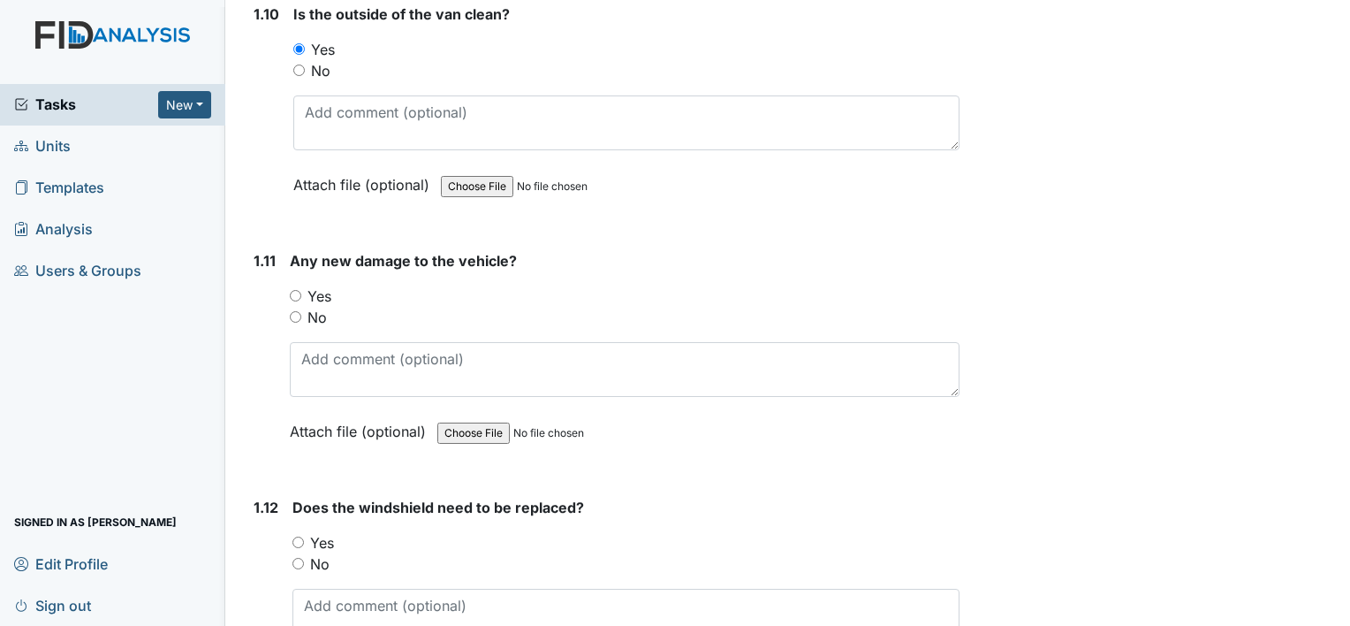
click at [293, 311] on input "No" at bounding box center [295, 316] width 11 height 11
radio input "true"
click at [294, 558] on input "No" at bounding box center [298, 563] width 11 height 11
radio input "true"
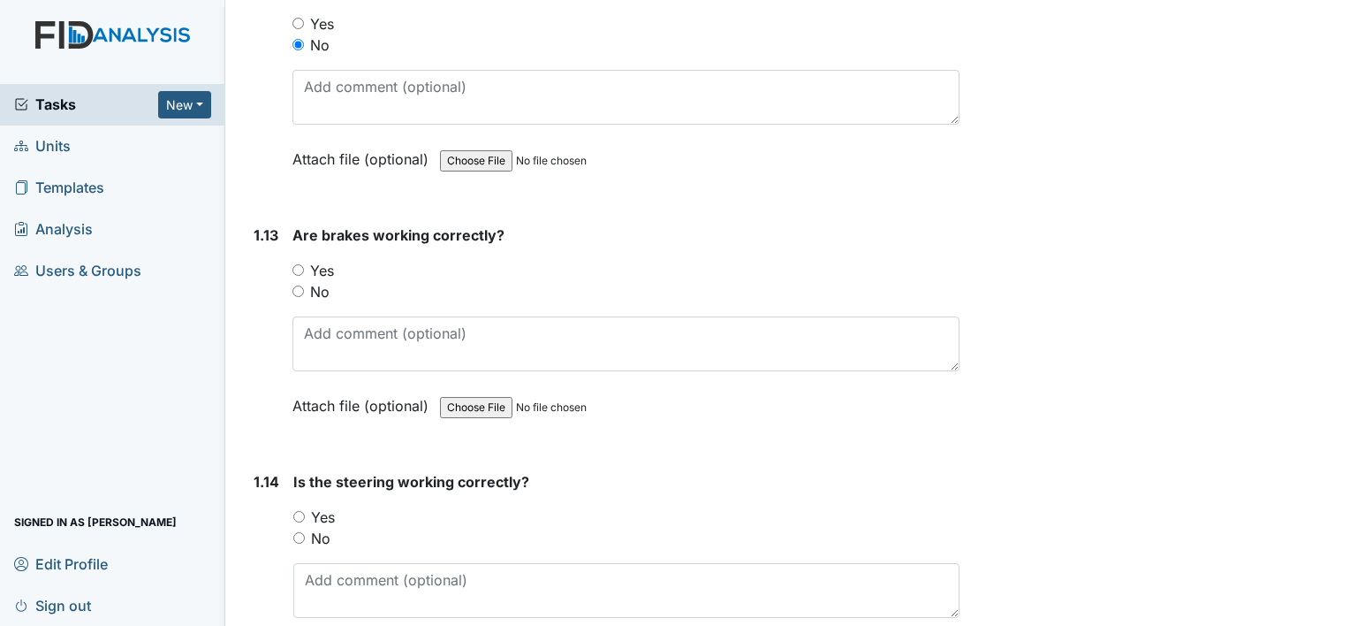
click at [300, 264] on input "Yes" at bounding box center [298, 269] width 11 height 11
radio input "true"
click at [297, 511] on input "Yes" at bounding box center [298, 516] width 11 height 11
radio input "true"
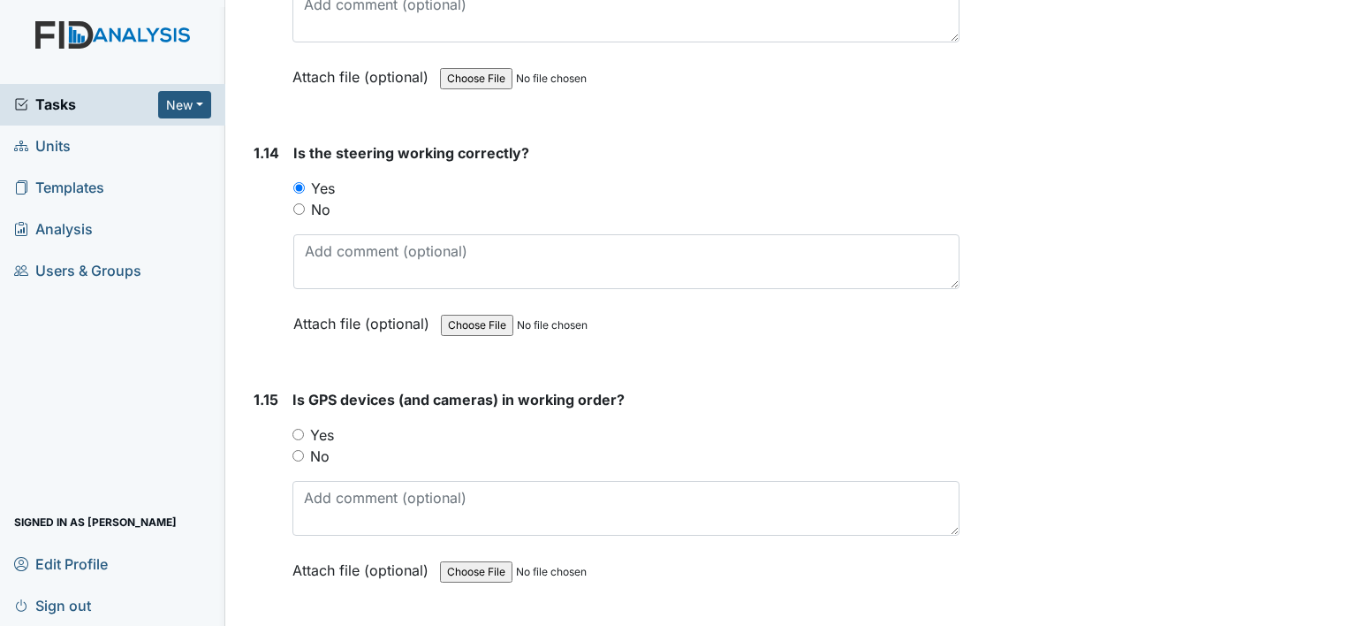
scroll to position [3342, 0]
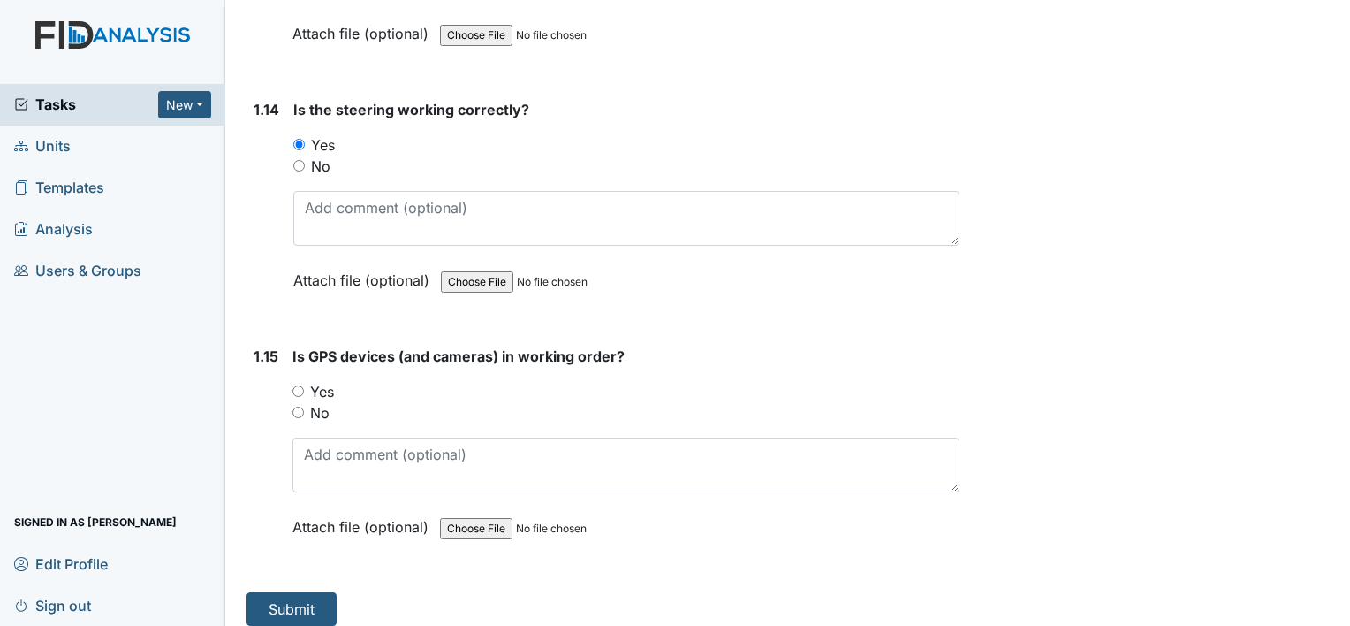
click at [298, 385] on input "Yes" at bounding box center [298, 390] width 11 height 11
radio input "true"
click at [286, 592] on button "Submit" at bounding box center [292, 609] width 90 height 34
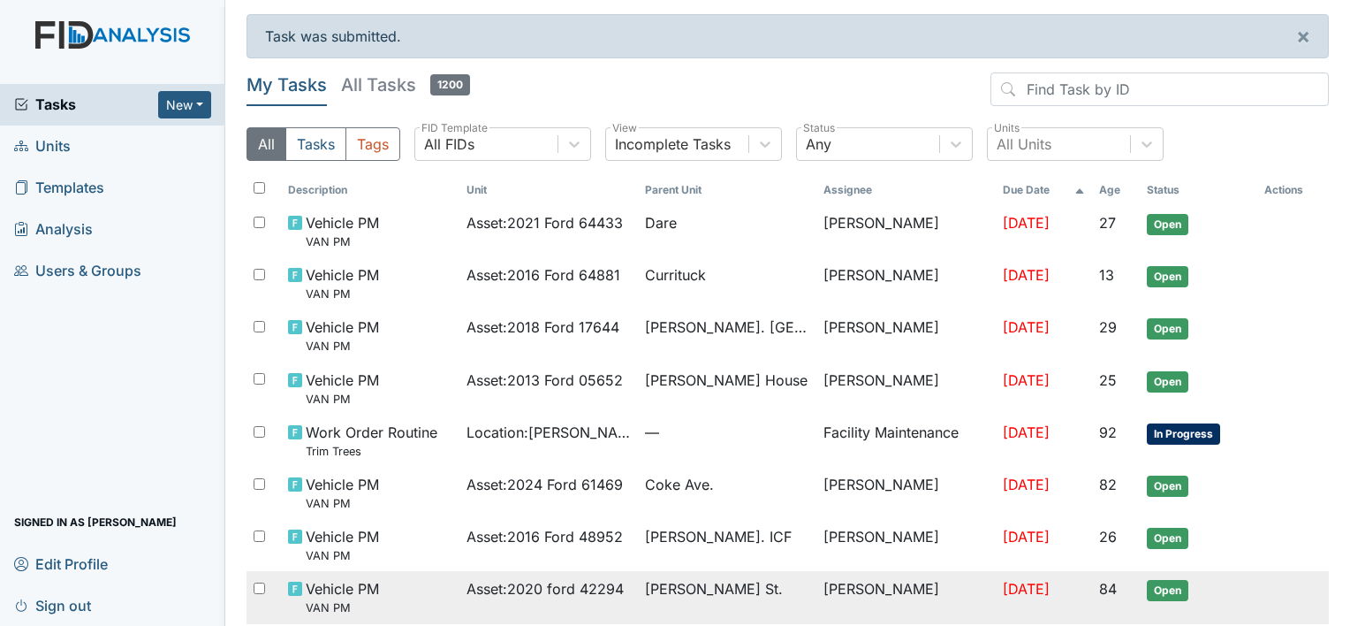
click at [315, 589] on span "Vehicle PM VAN PM" at bounding box center [342, 597] width 73 height 38
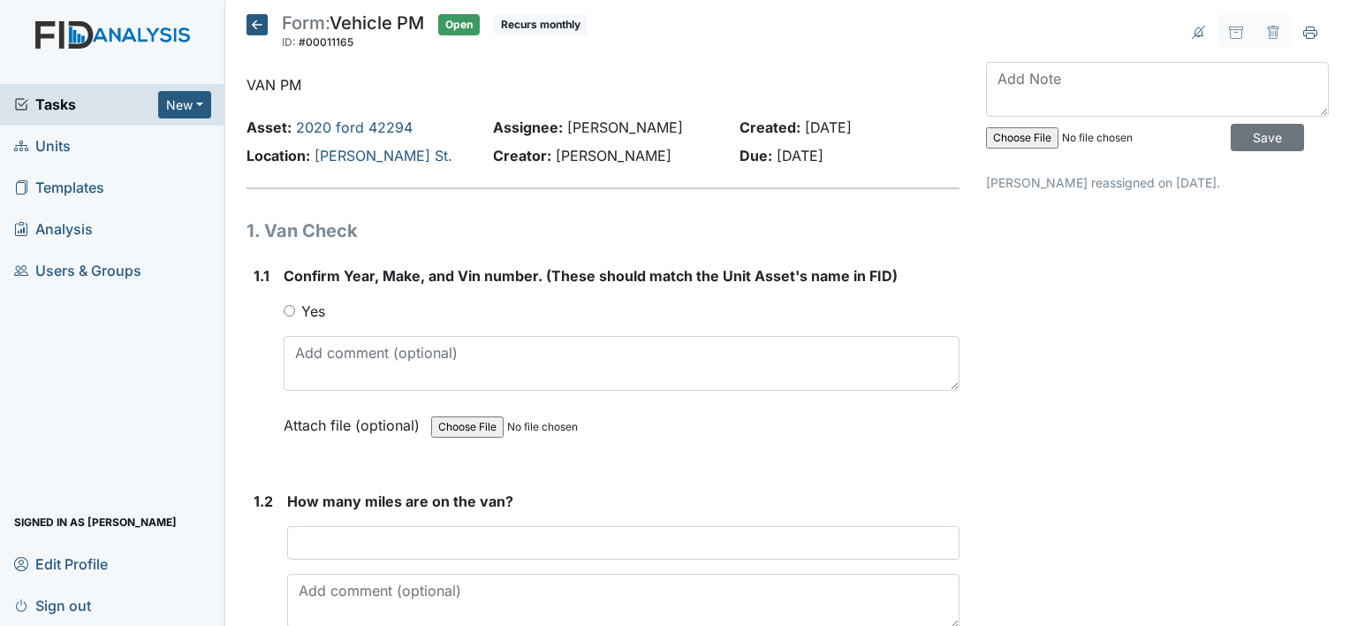
click at [285, 307] on input "Yes" at bounding box center [289, 310] width 11 height 11
radio input "true"
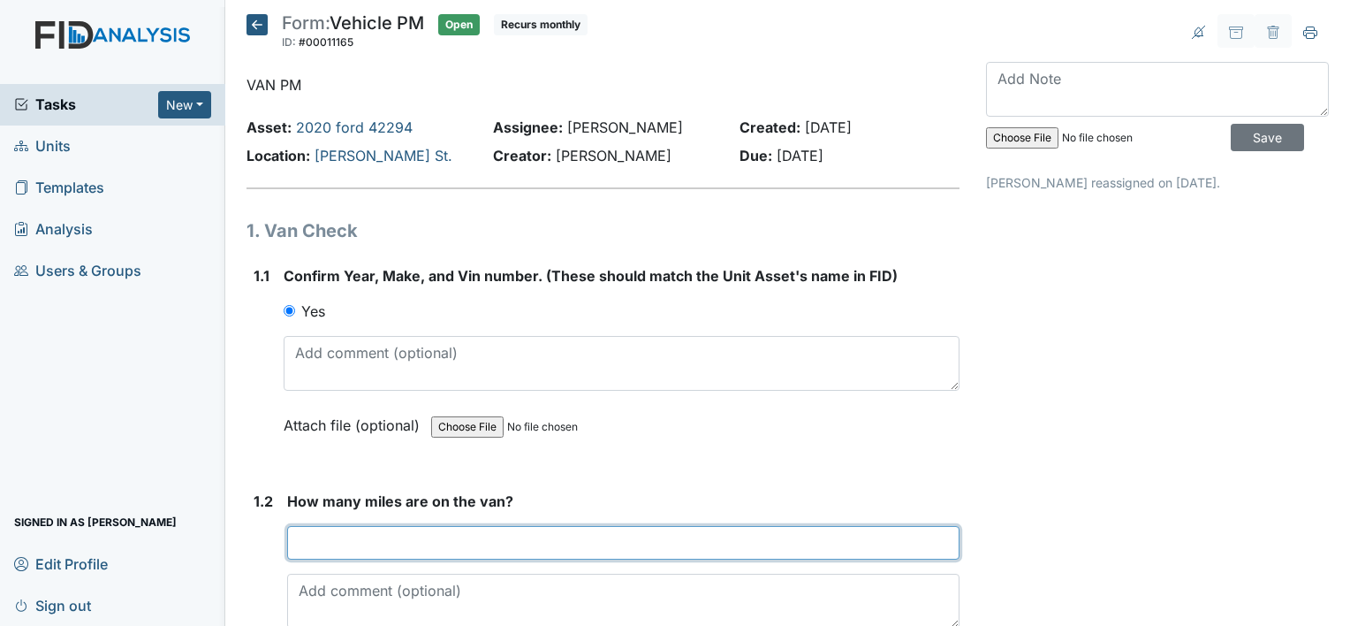
click at [293, 543] on input "number" at bounding box center [623, 543] width 673 height 34
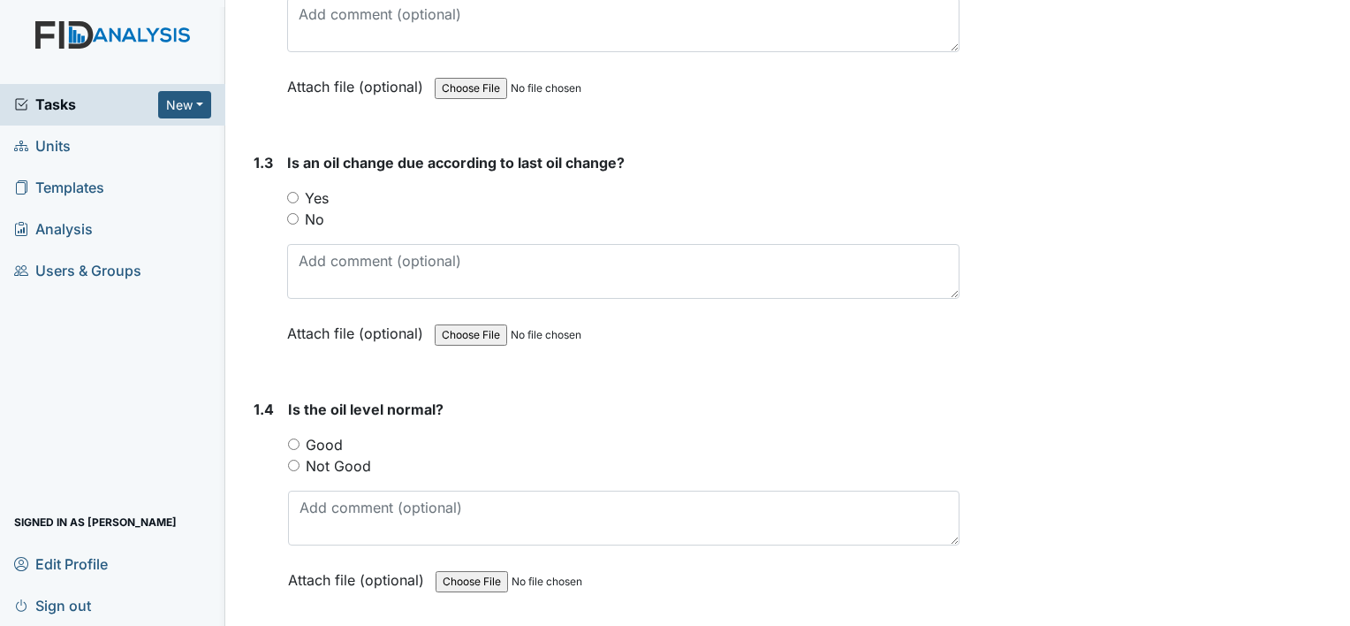
scroll to position [612, 0]
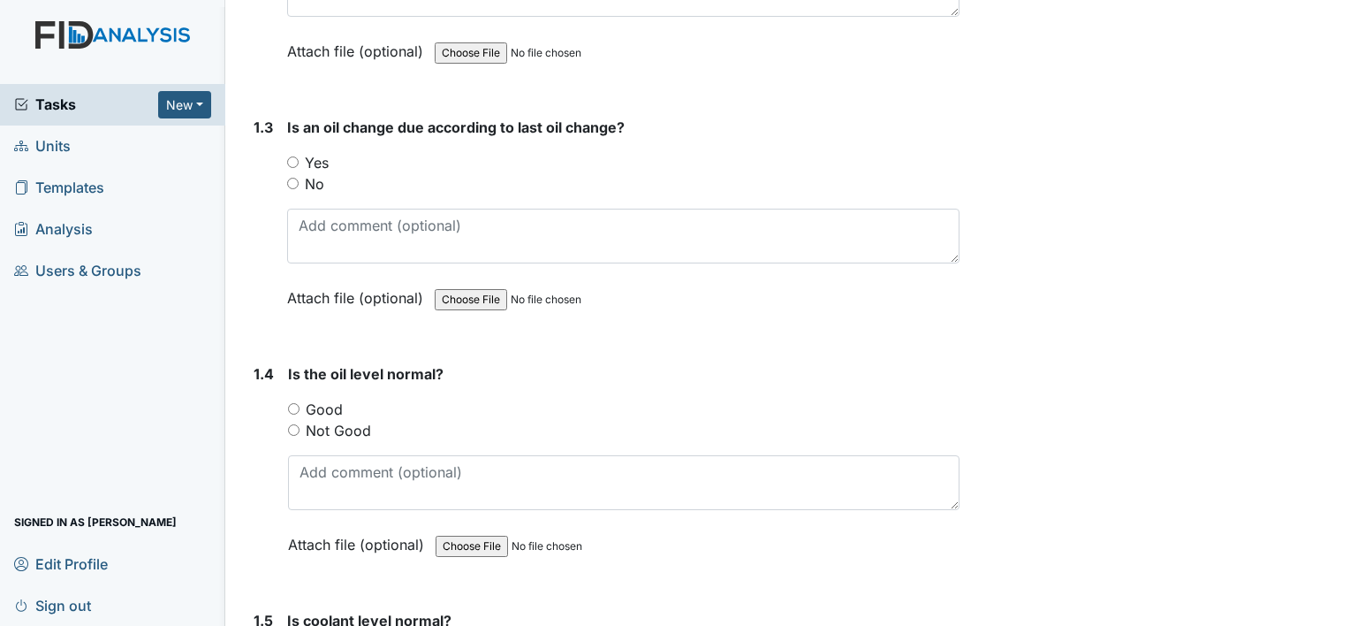
type input "86423"
click at [293, 178] on input "No" at bounding box center [292, 183] width 11 height 11
radio input "true"
click at [288, 403] on input "Good" at bounding box center [293, 408] width 11 height 11
radio input "true"
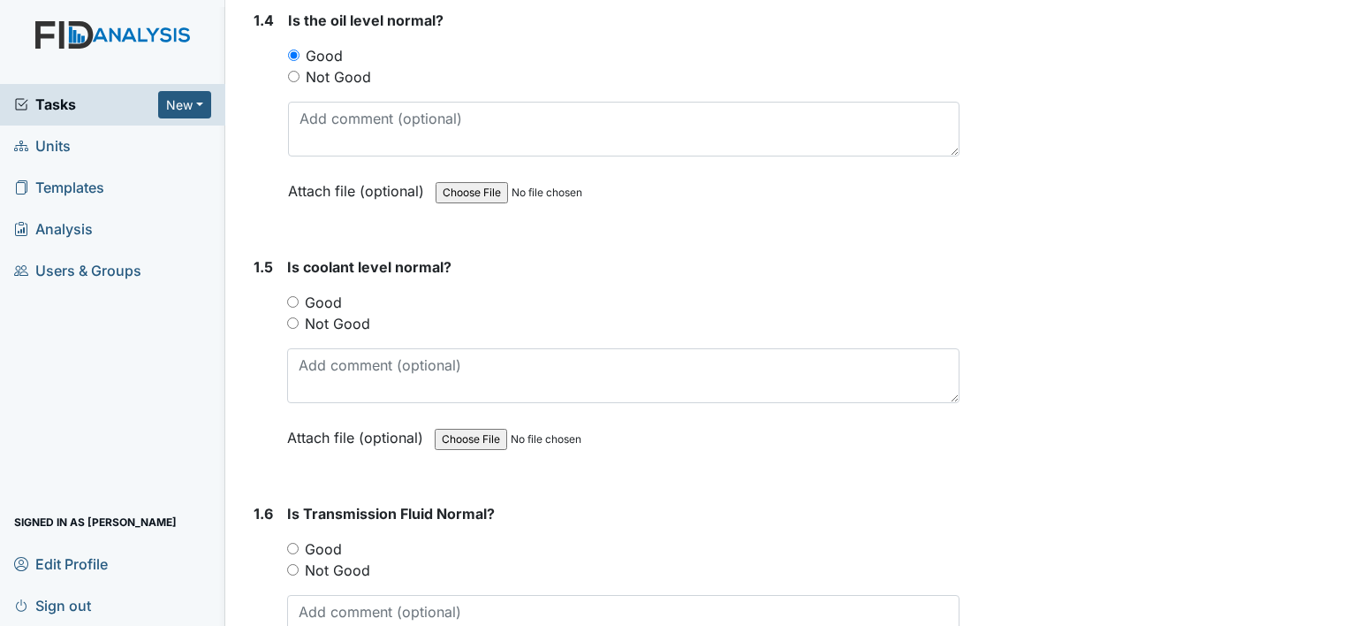
scroll to position [1013, 0]
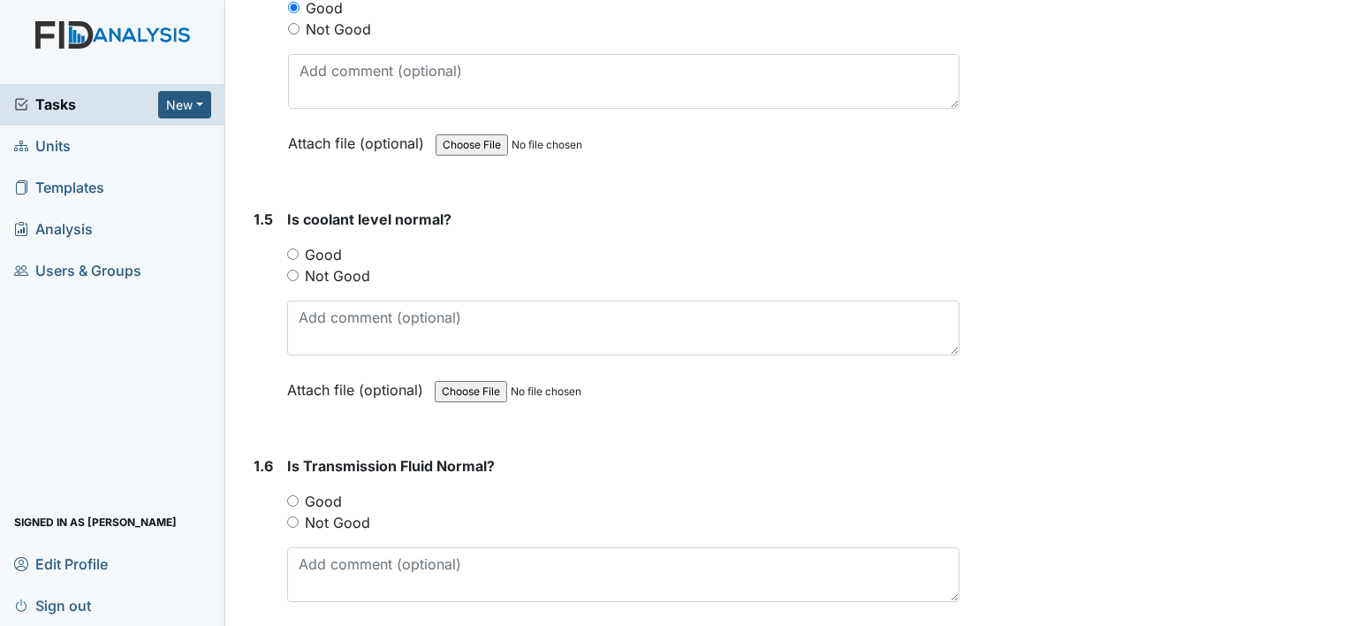
click at [288, 253] on input "Good" at bounding box center [292, 253] width 11 height 11
radio input "true"
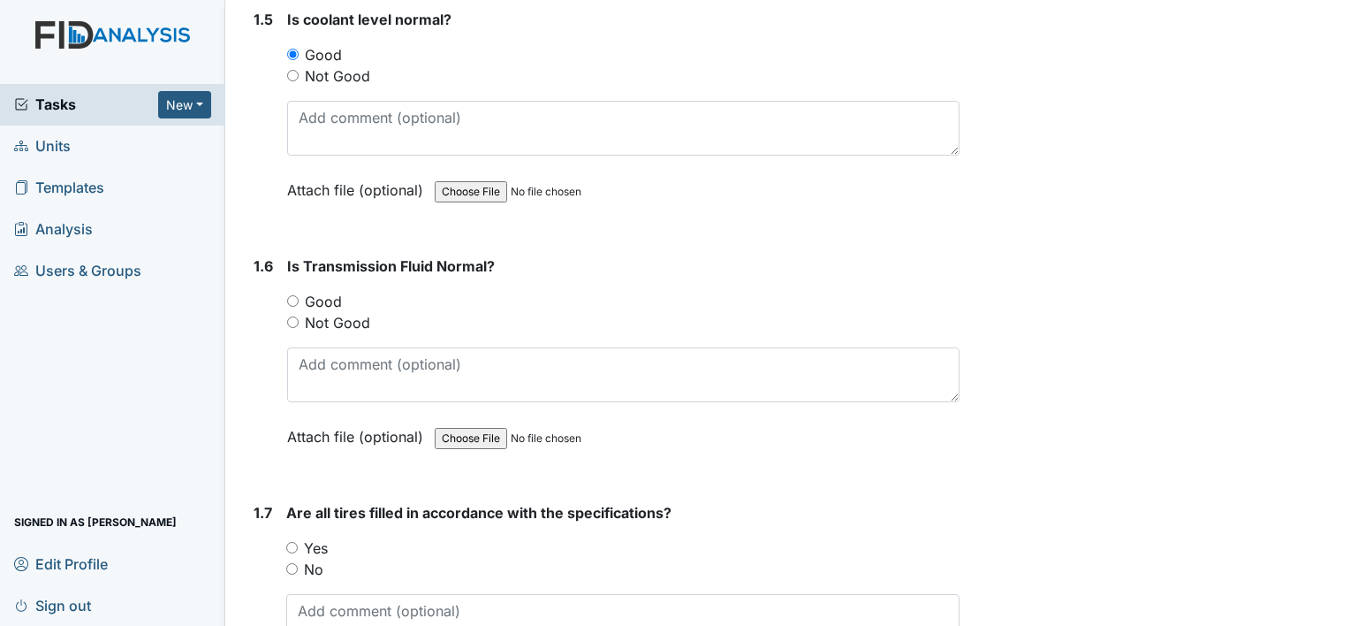
scroll to position [1272, 0]
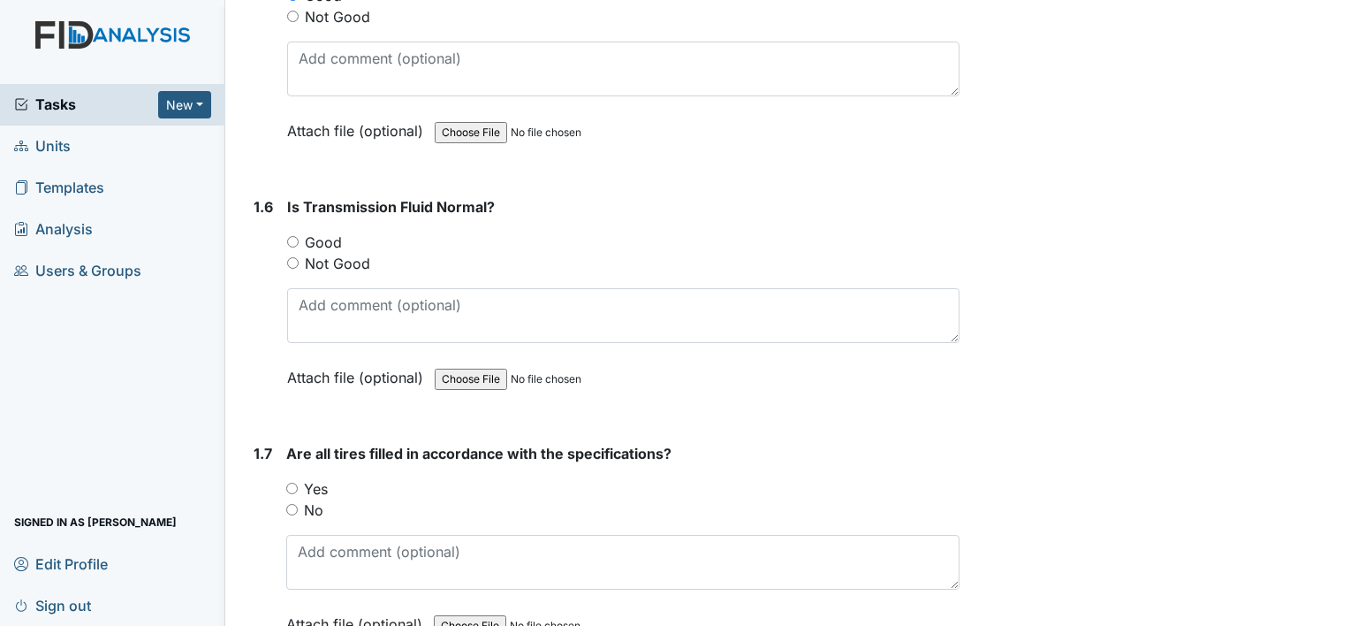
click at [291, 238] on input "Good" at bounding box center [292, 241] width 11 height 11
radio input "true"
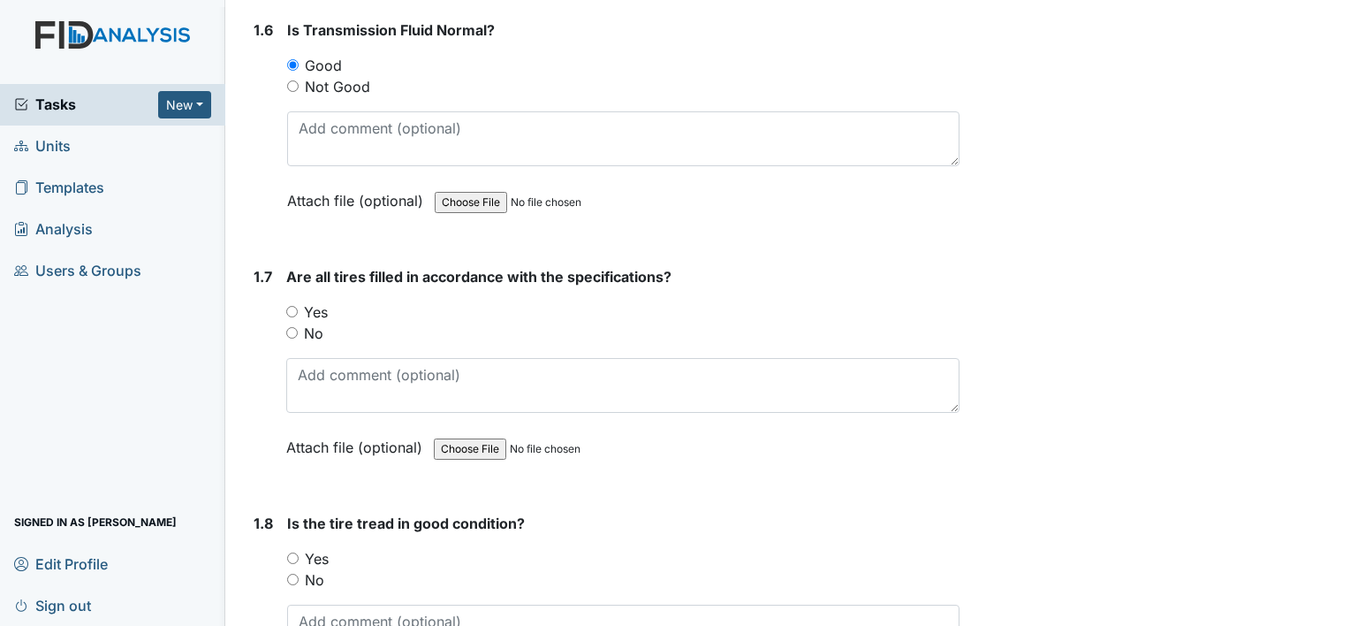
scroll to position [1613, 0]
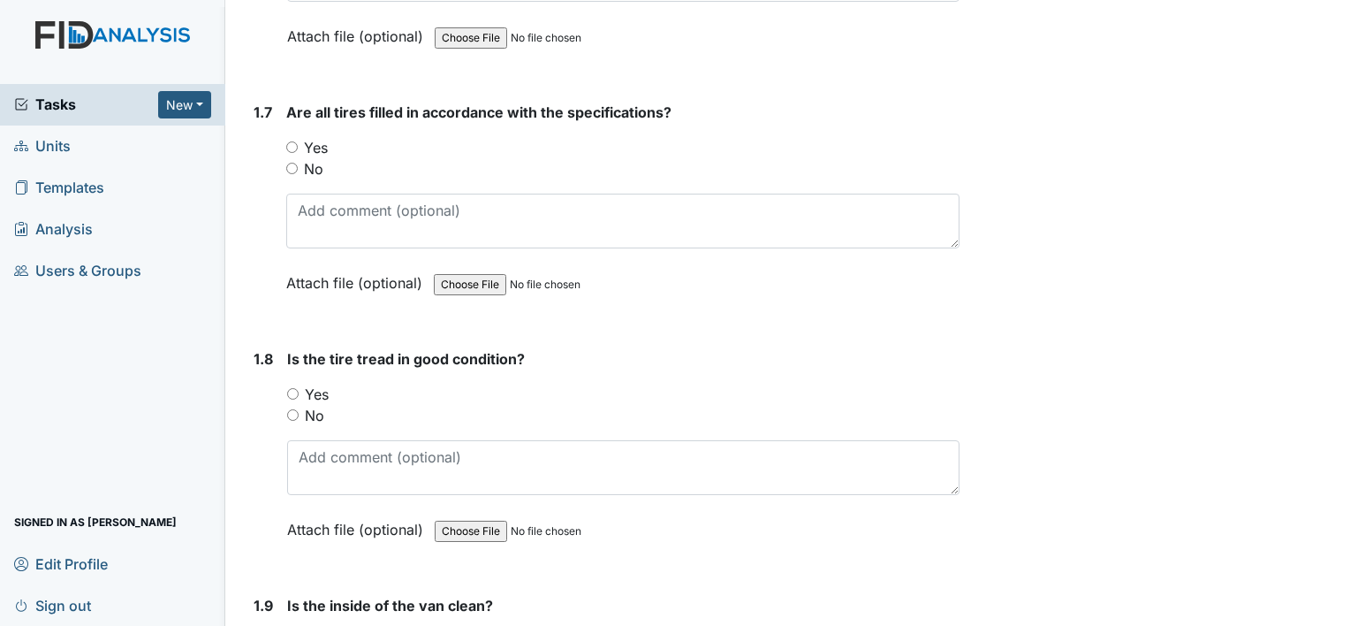
click at [292, 141] on input "Yes" at bounding box center [291, 146] width 11 height 11
radio input "true"
click at [291, 392] on div "Yes" at bounding box center [623, 394] width 673 height 21
click at [290, 388] on input "Yes" at bounding box center [292, 393] width 11 height 11
radio input "true"
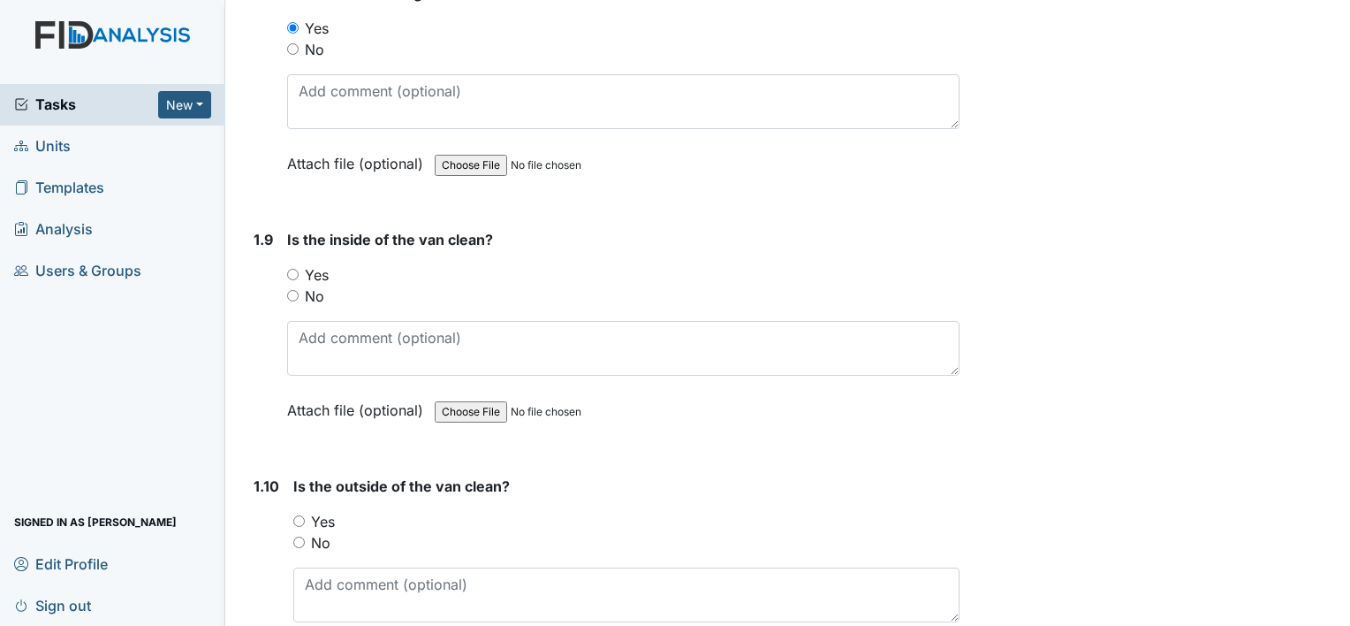
scroll to position [2002, 0]
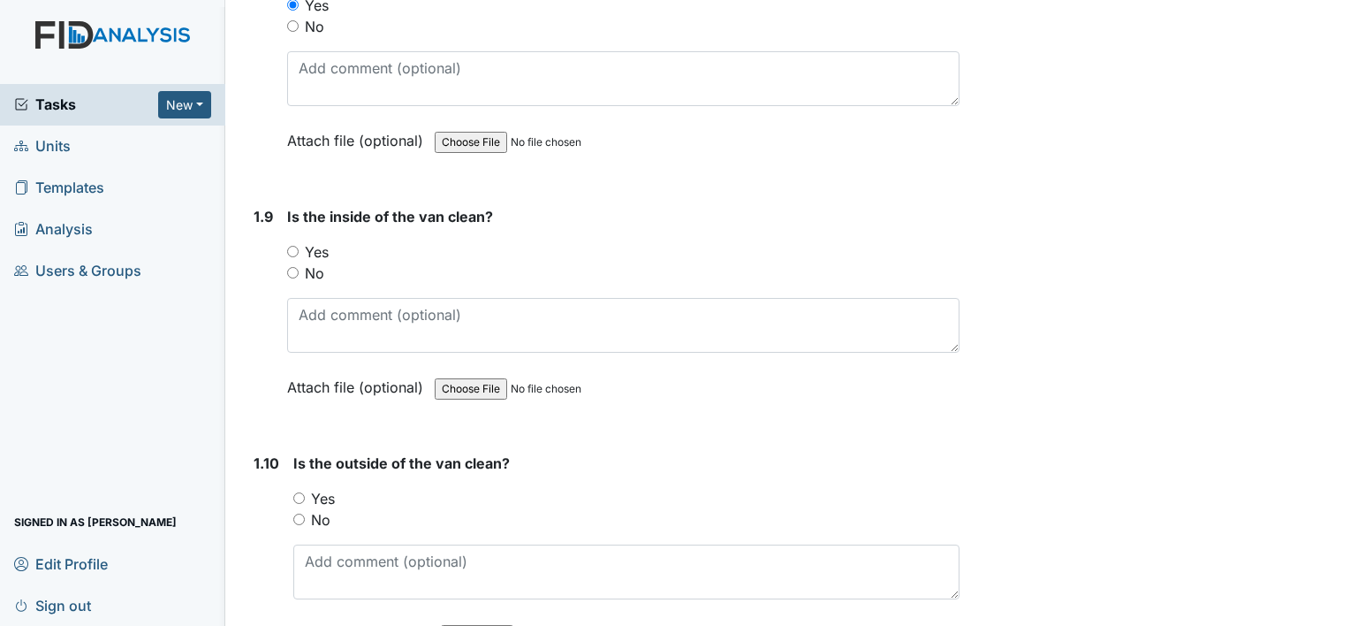
click at [291, 246] on input "Yes" at bounding box center [292, 251] width 11 height 11
radio input "true"
click at [295, 492] on input "Yes" at bounding box center [298, 497] width 11 height 11
radio input "true"
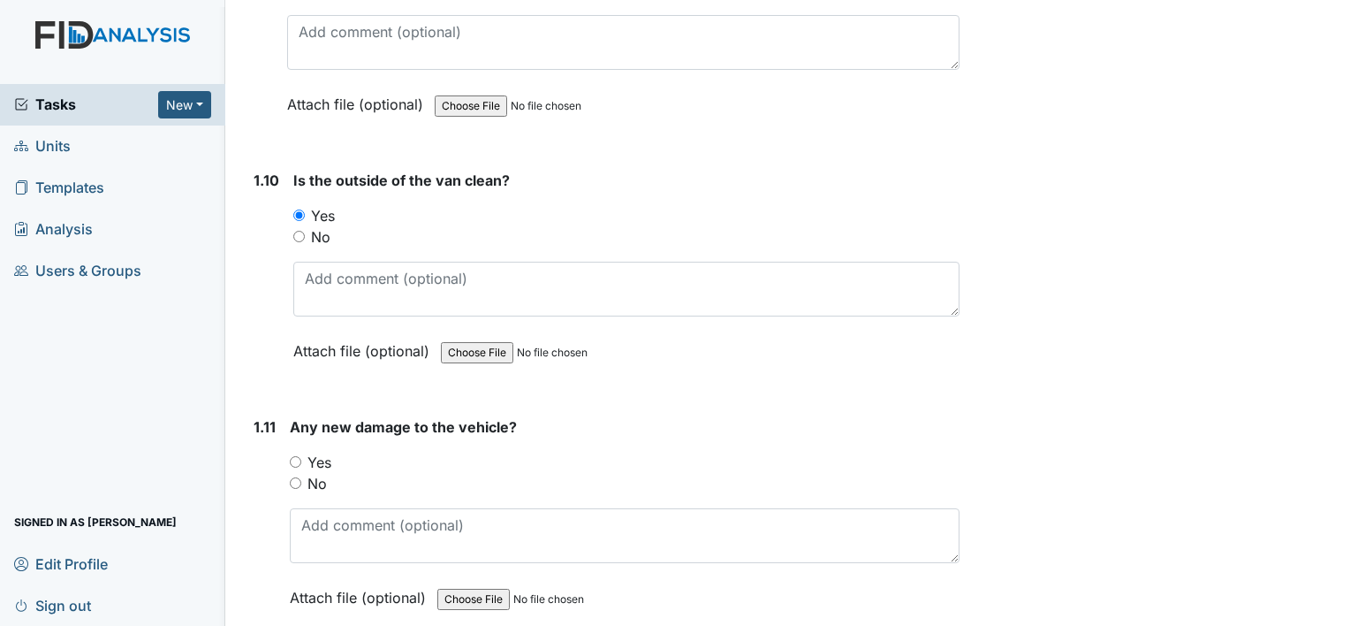
scroll to position [2368, 0]
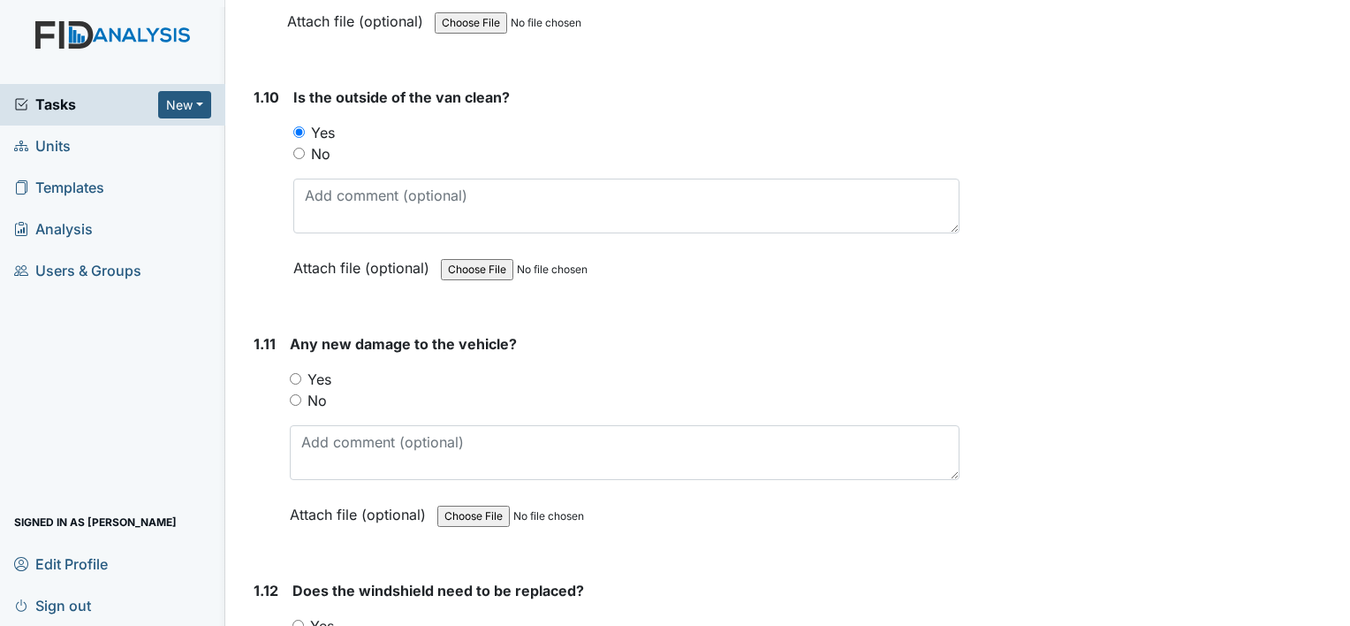
click at [293, 394] on input "No" at bounding box center [295, 399] width 11 height 11
radio input "true"
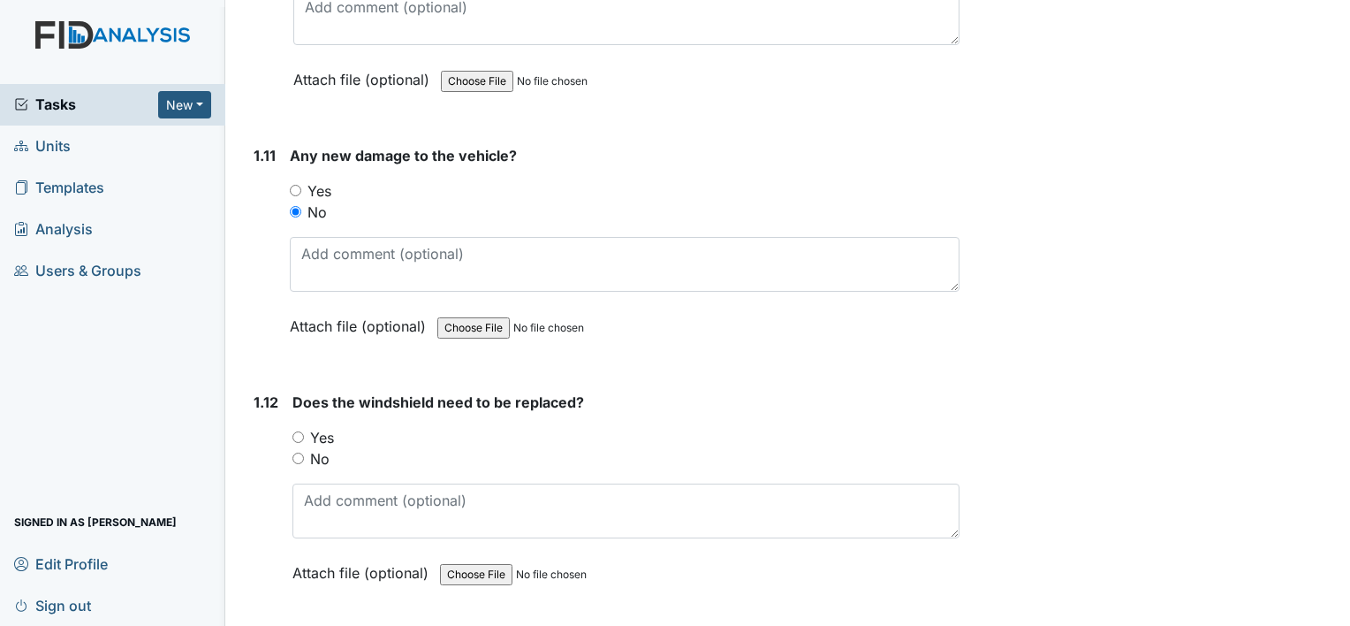
scroll to position [2721, 0]
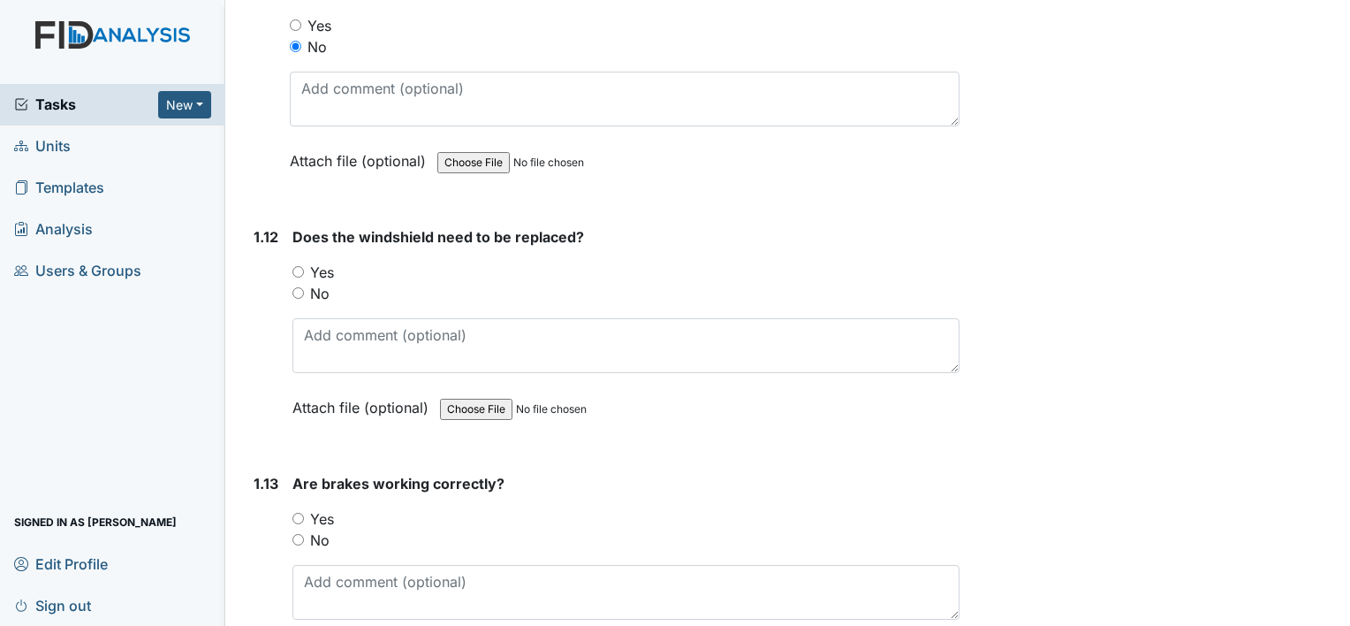
click at [297, 287] on input "No" at bounding box center [298, 292] width 11 height 11
radio input "true"
click at [295, 266] on input "Yes" at bounding box center [298, 271] width 11 height 11
radio input "true"
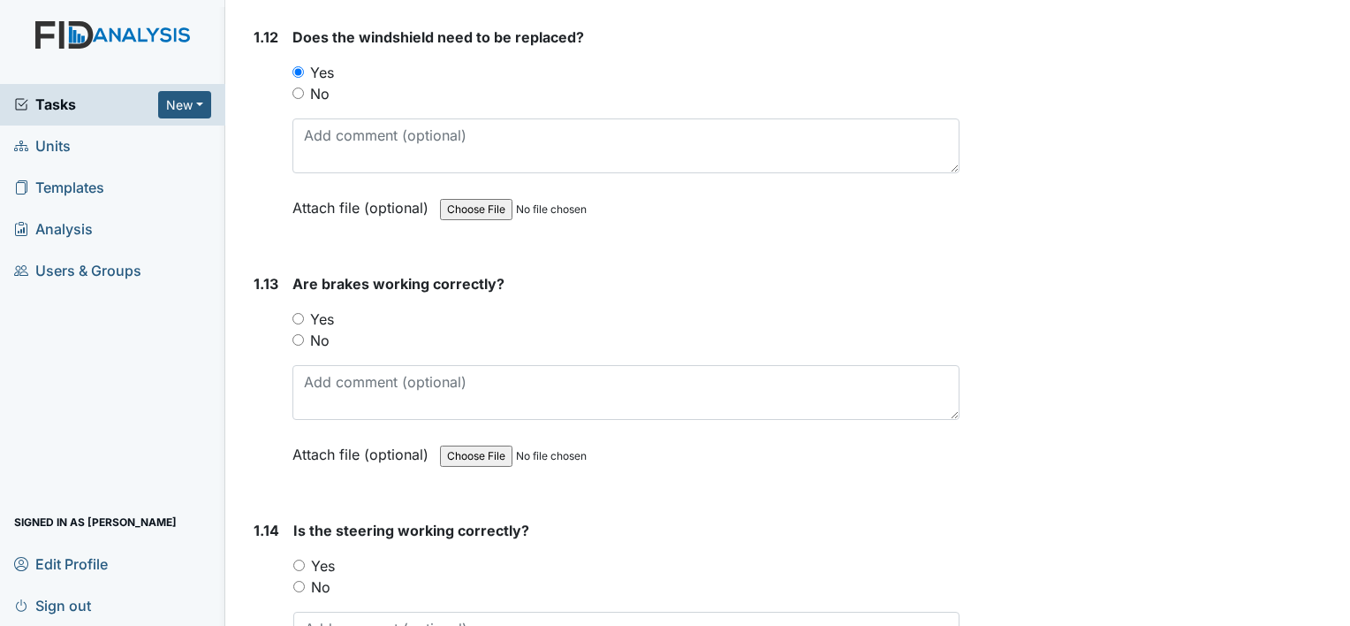
scroll to position [2969, 0]
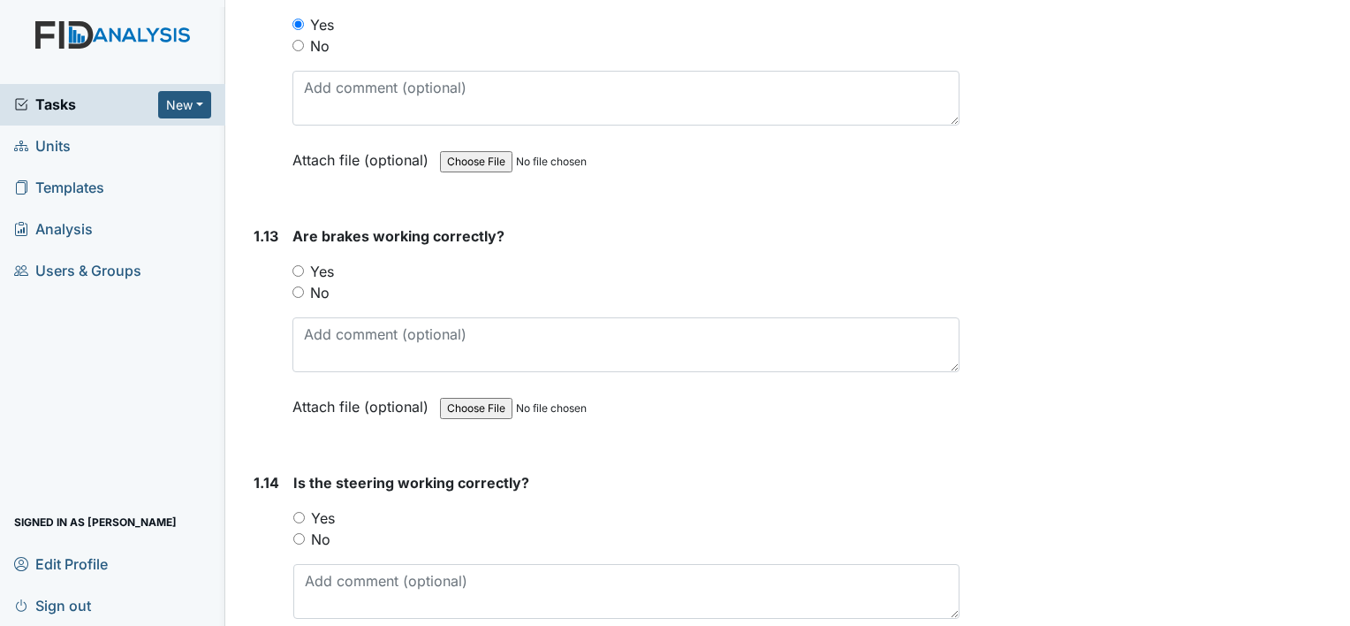
click at [297, 265] on input "Yes" at bounding box center [298, 270] width 11 height 11
radio input "true"
click at [296, 512] on input "Yes" at bounding box center [298, 517] width 11 height 11
radio input "true"
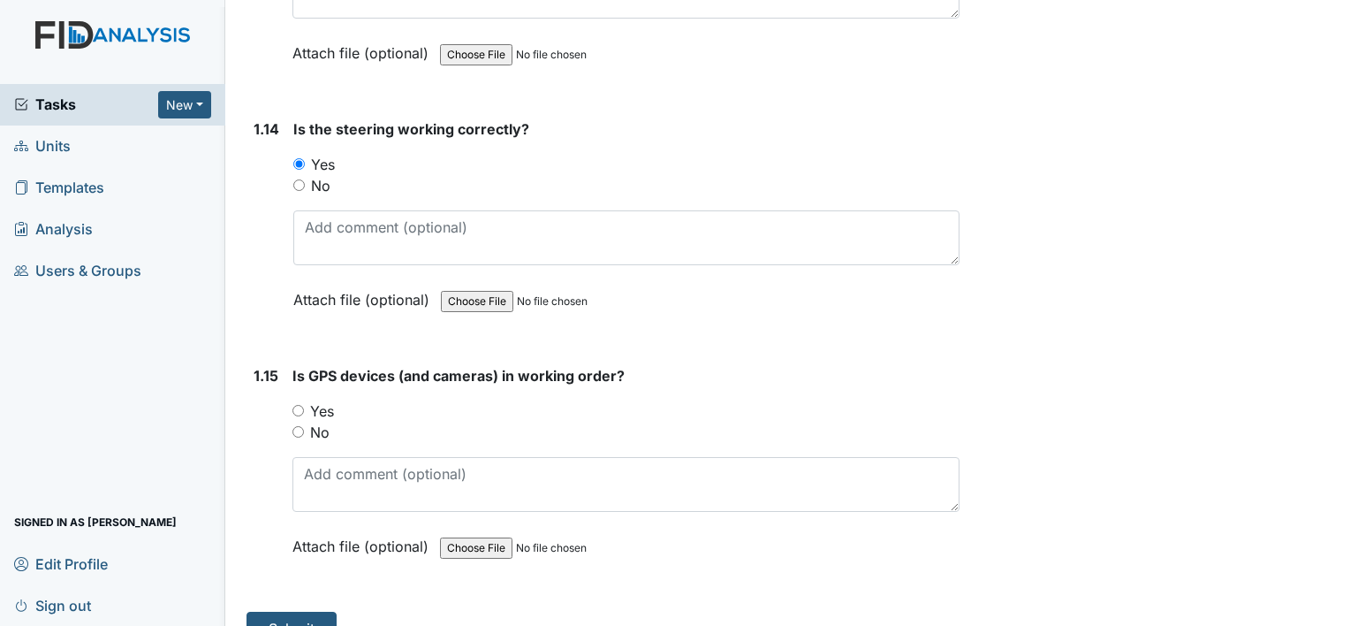
scroll to position [3342, 0]
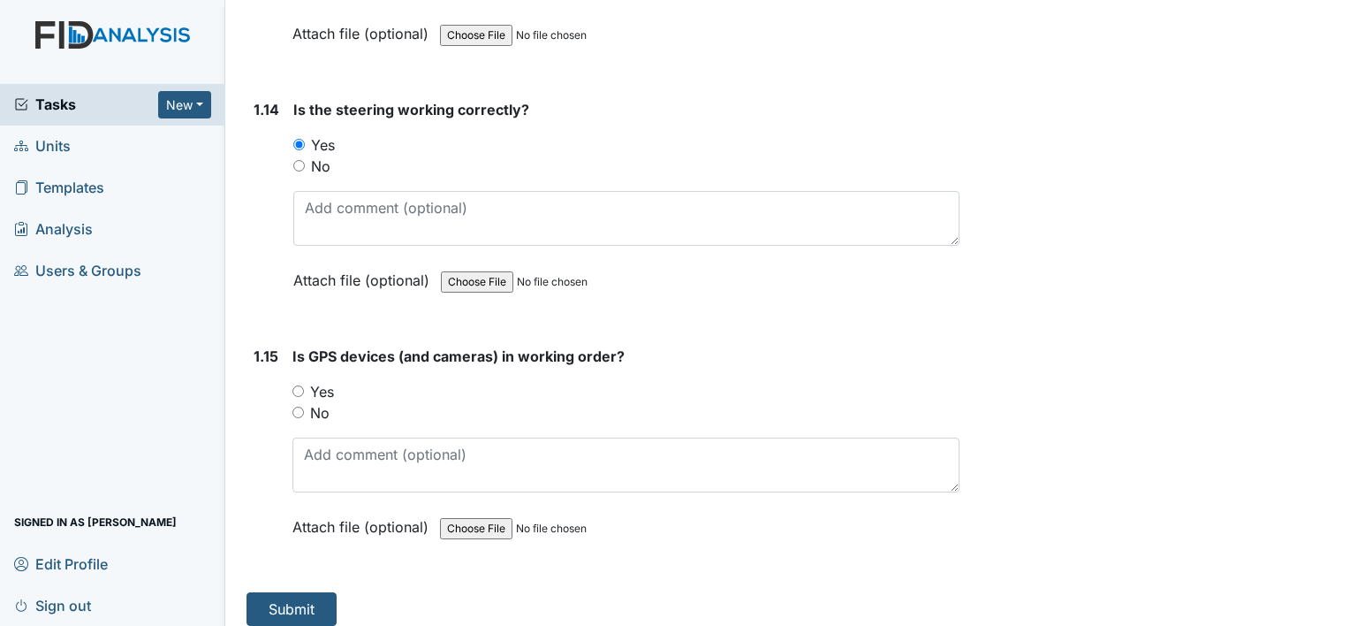
click at [293, 385] on input "Yes" at bounding box center [298, 390] width 11 height 11
radio input "true"
click at [285, 592] on button "Submit" at bounding box center [292, 609] width 90 height 34
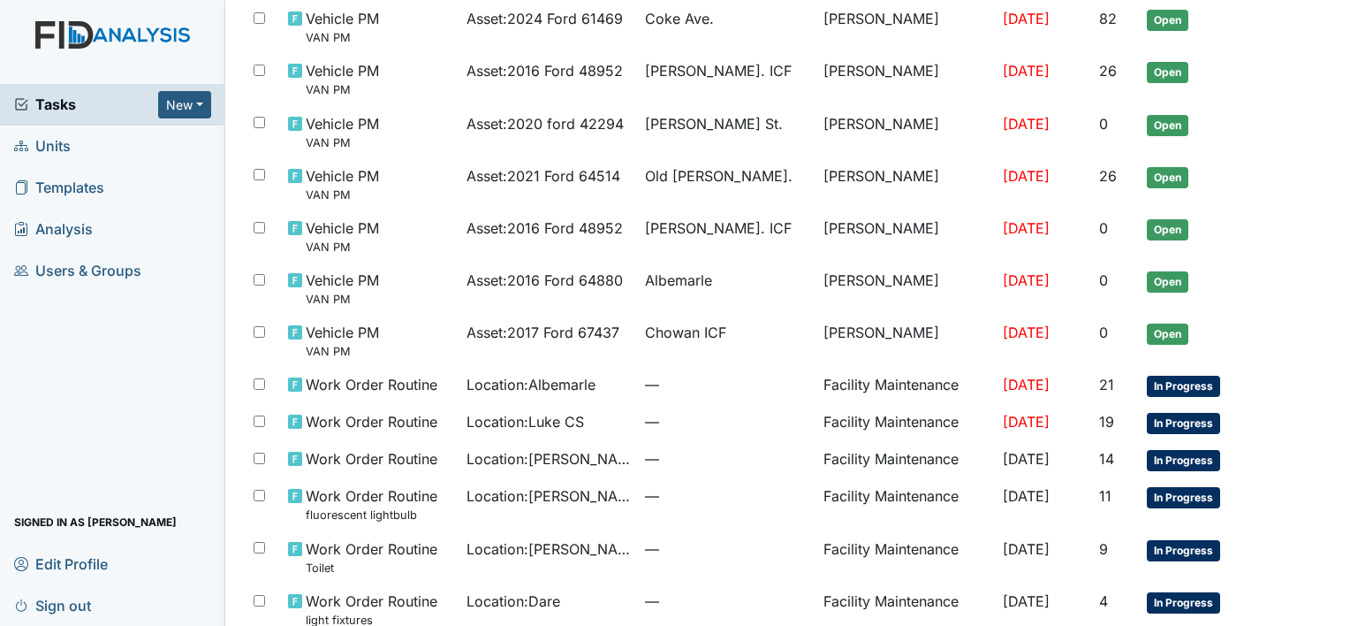
scroll to position [576, 0]
